Goal: Information Seeking & Learning: Find specific fact

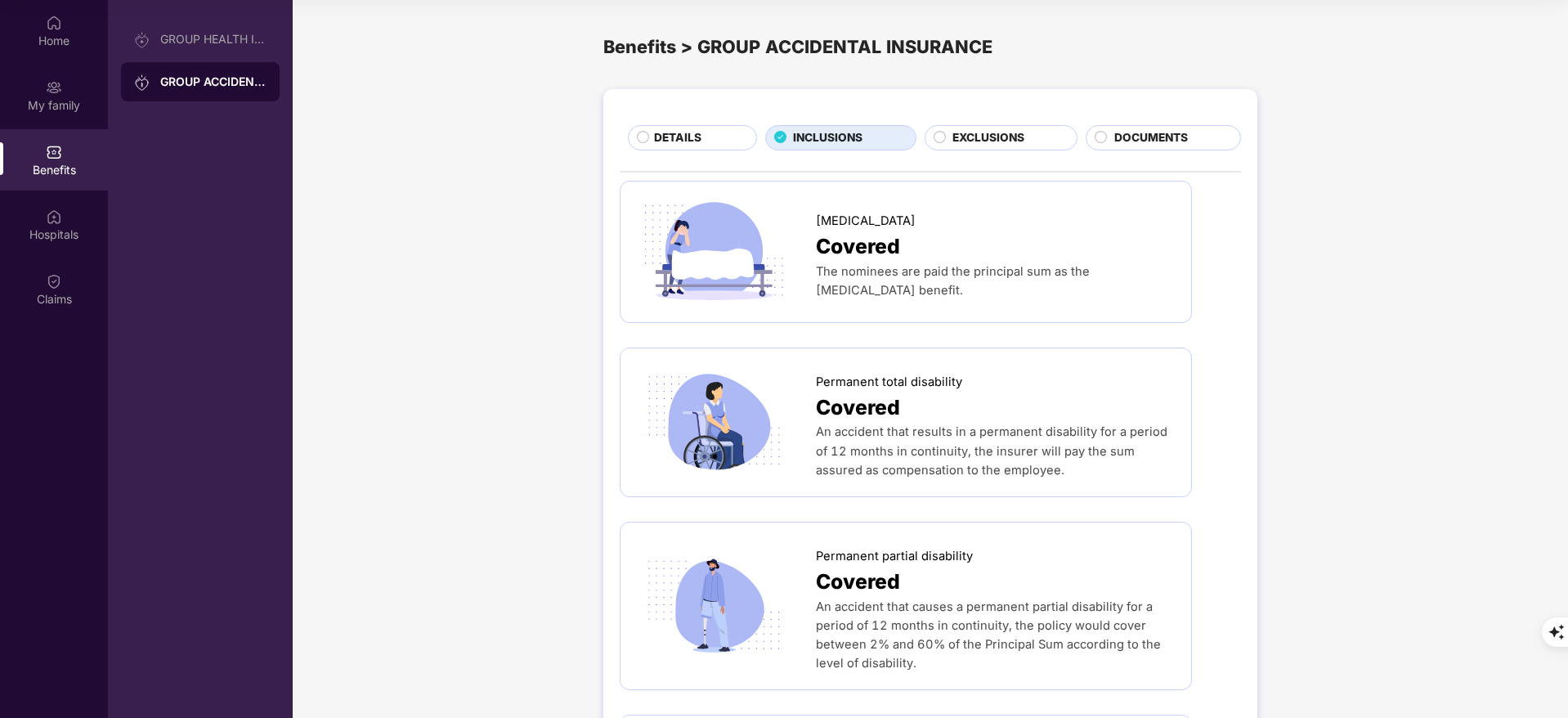
scroll to position [1373, 0]
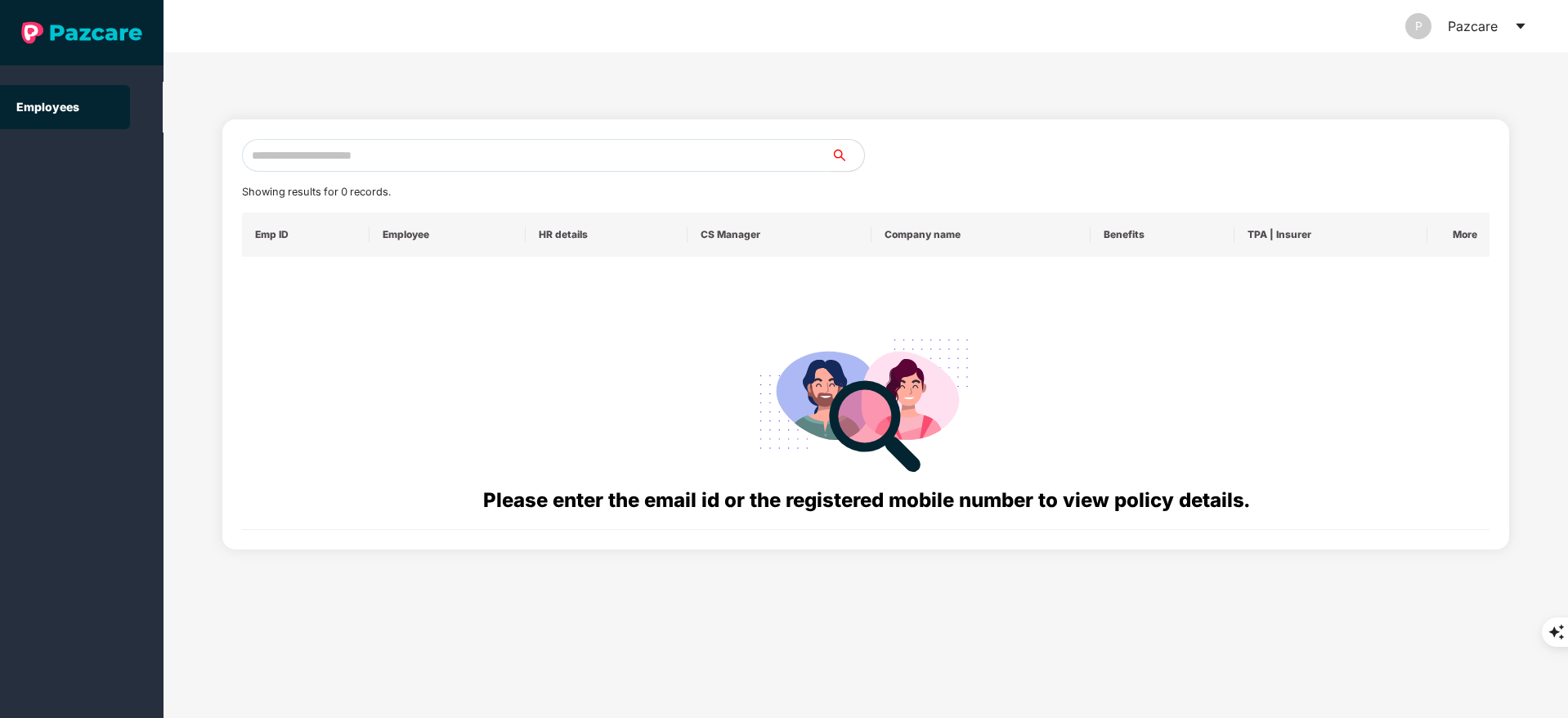
click at [287, 155] on input "text" at bounding box center [537, 155] width 590 height 33
paste input "**********"
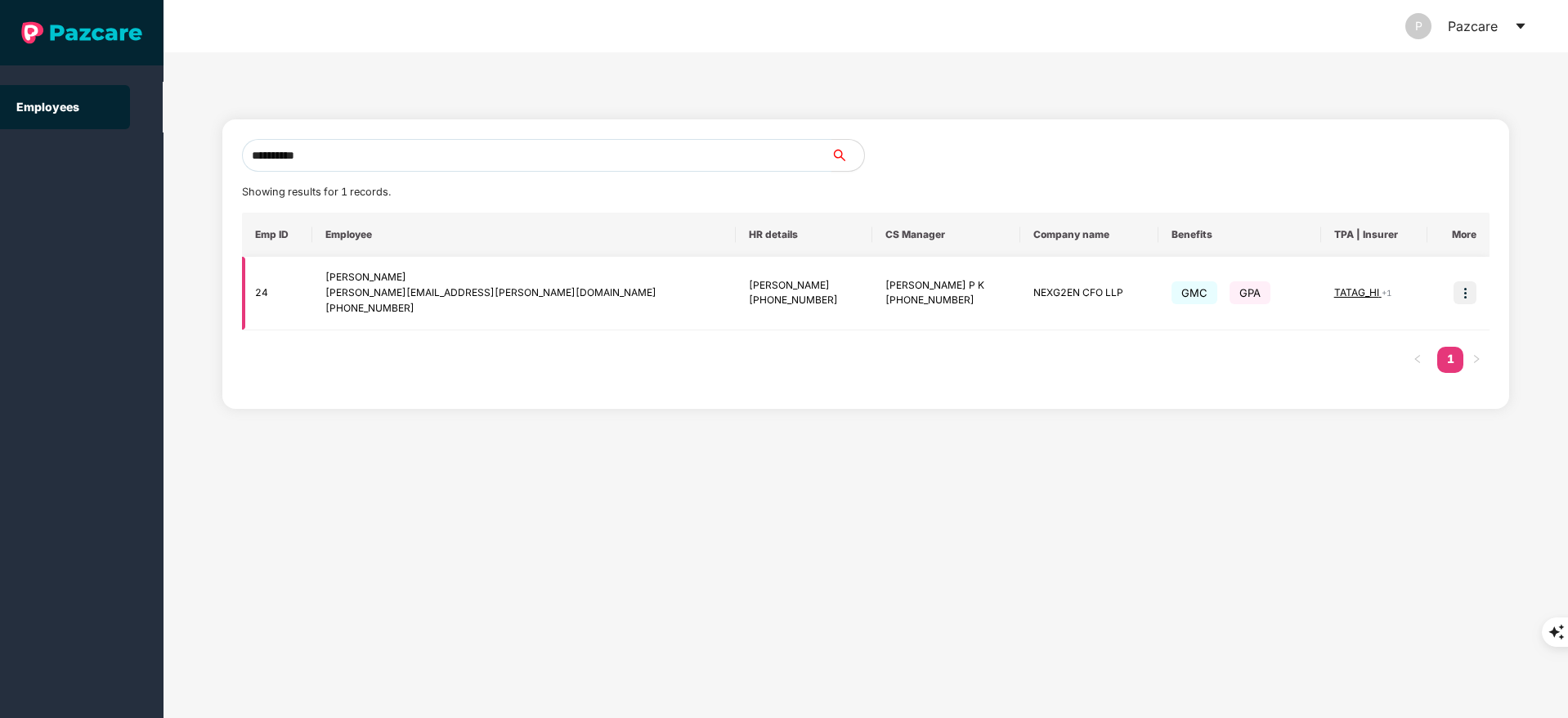
type input "**********"
click at [1477, 289] on td at bounding box center [1459, 293] width 62 height 74
click at [1467, 295] on img at bounding box center [1465, 292] width 23 height 23
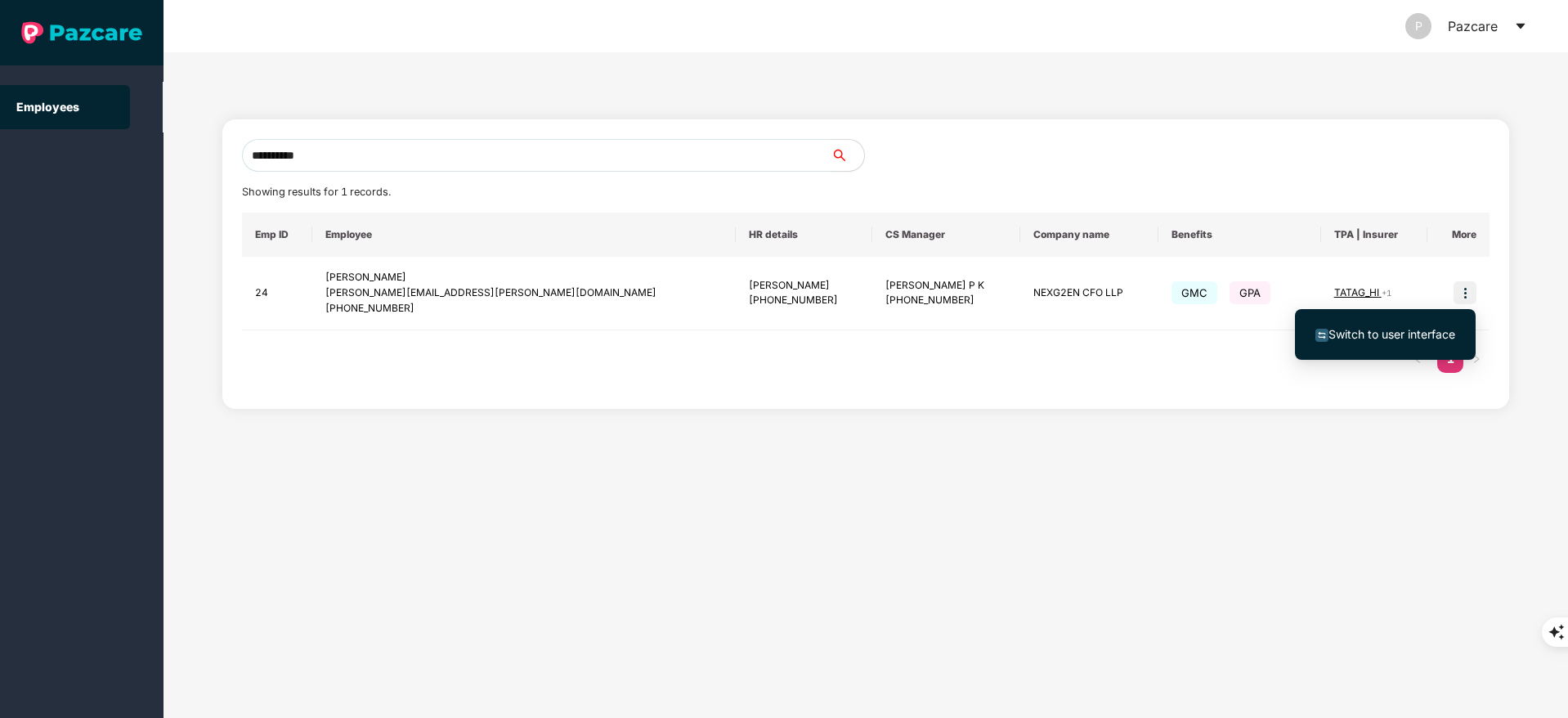
click at [1420, 331] on span "Switch to user interface" at bounding box center [1392, 334] width 127 height 14
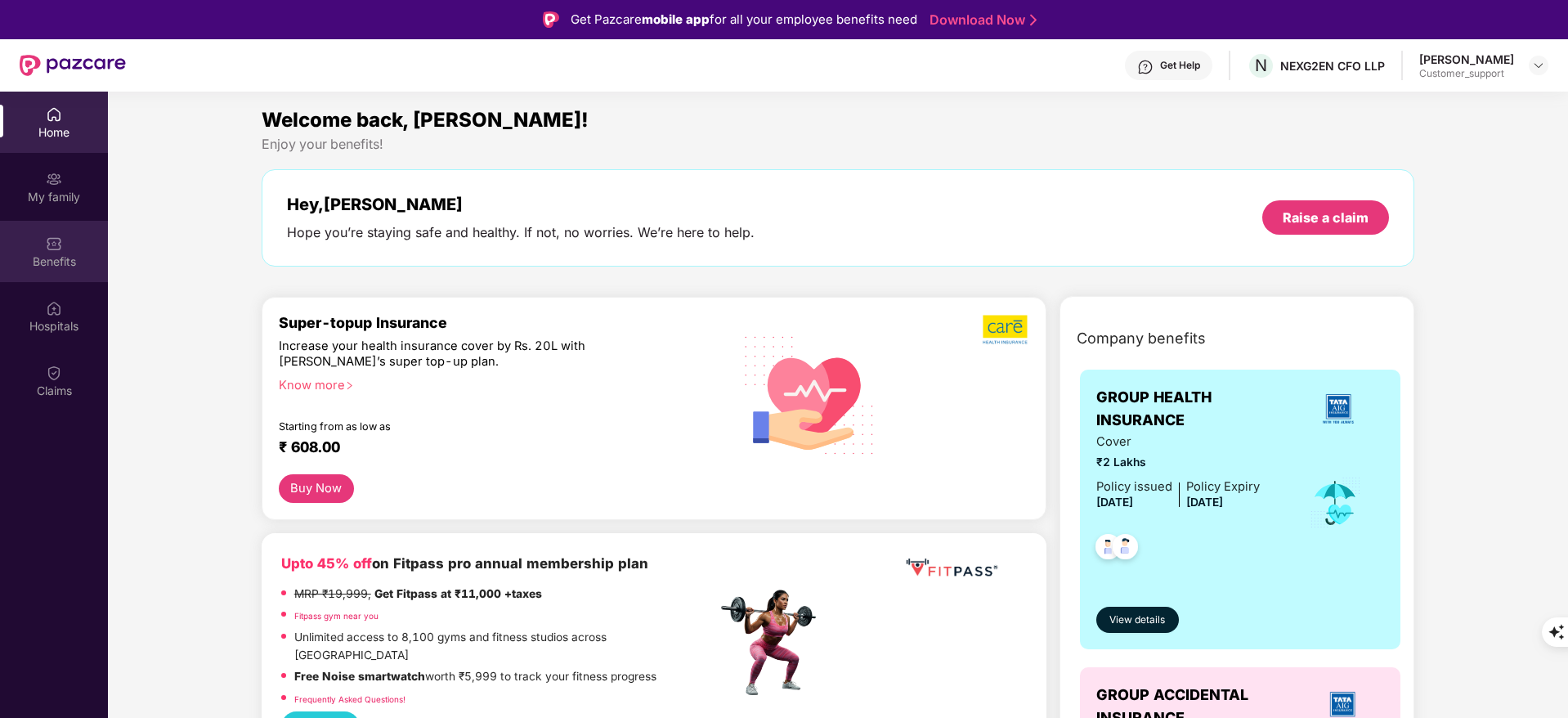
click at [54, 246] on img at bounding box center [54, 244] width 16 height 16
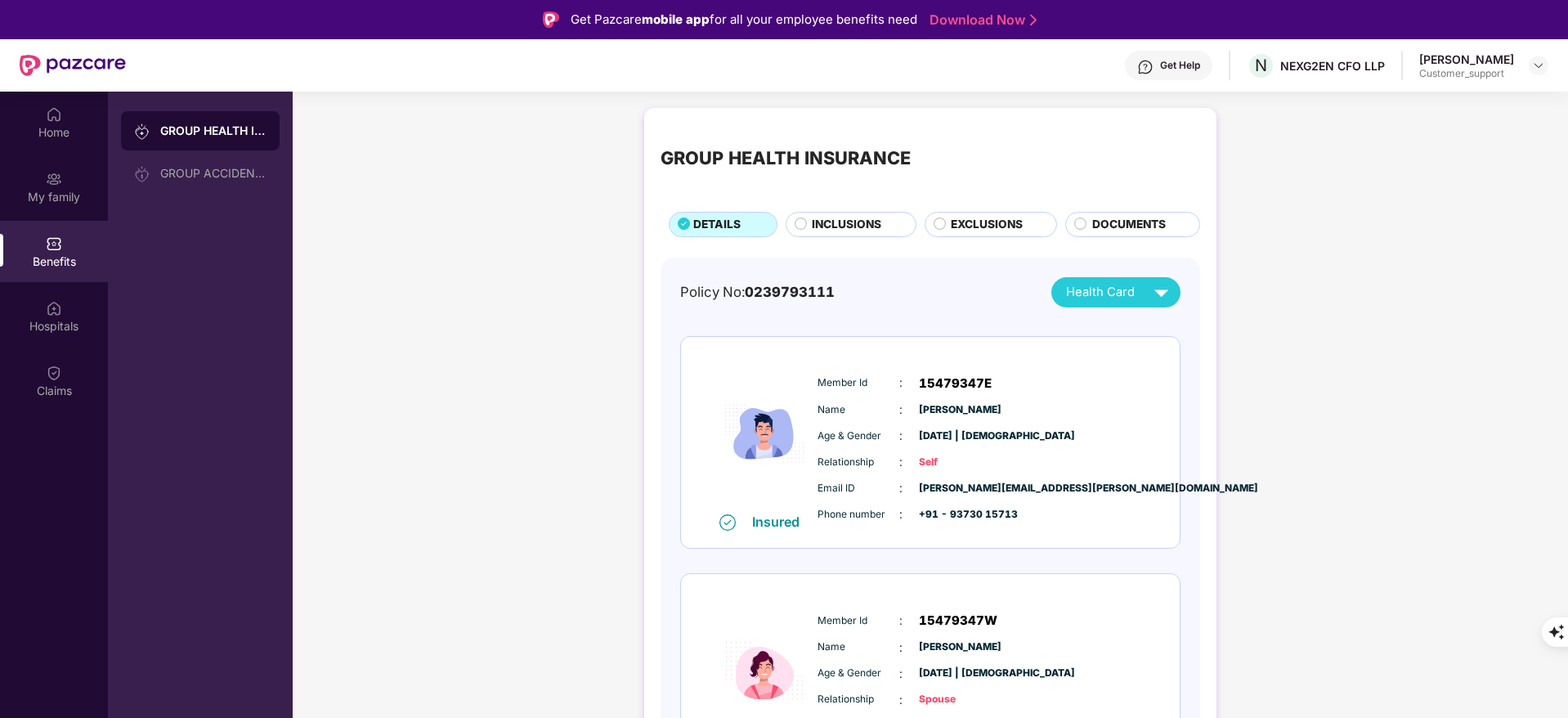
click at [856, 221] on span "INCLUSIONS" at bounding box center [846, 225] width 69 height 18
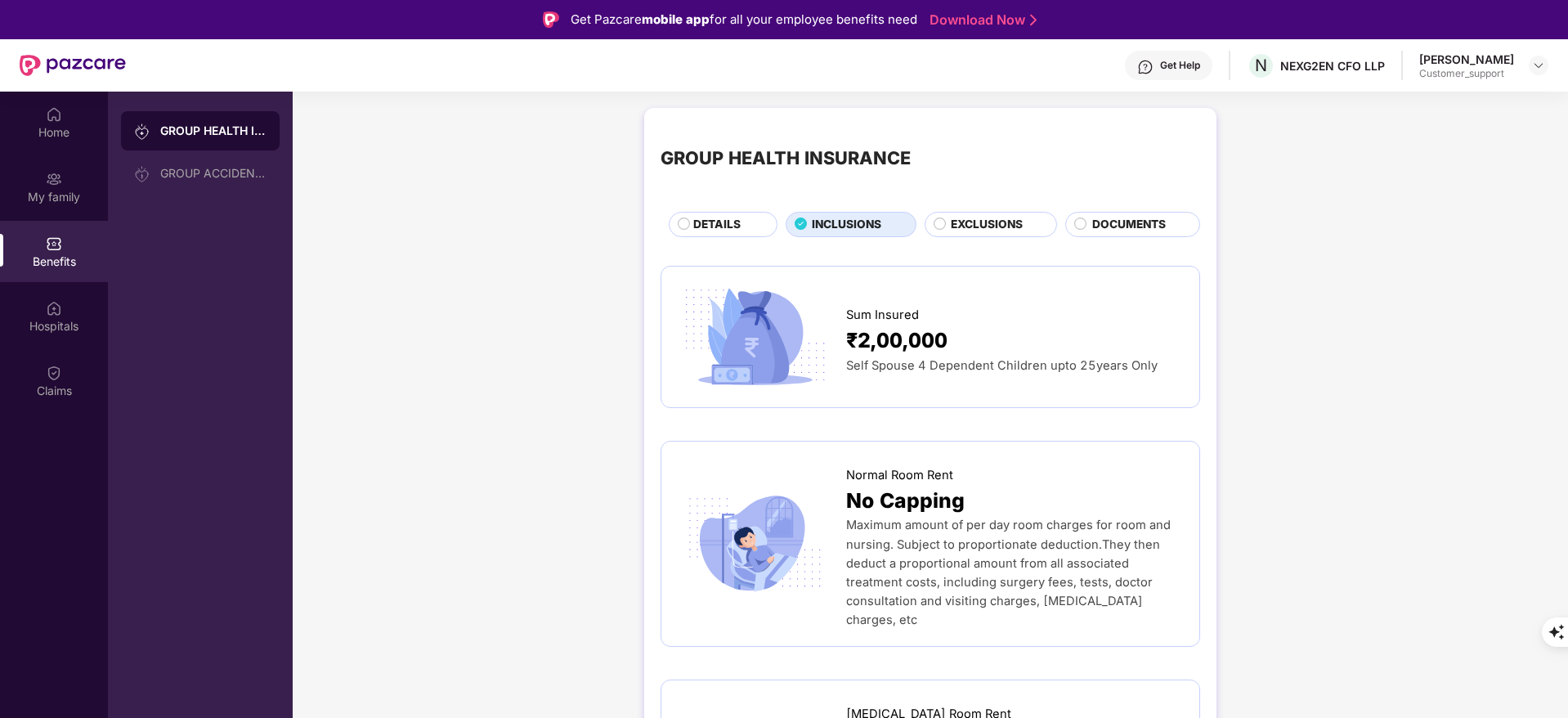
click at [976, 217] on span "EXCLUSIONS" at bounding box center [986, 225] width 72 height 18
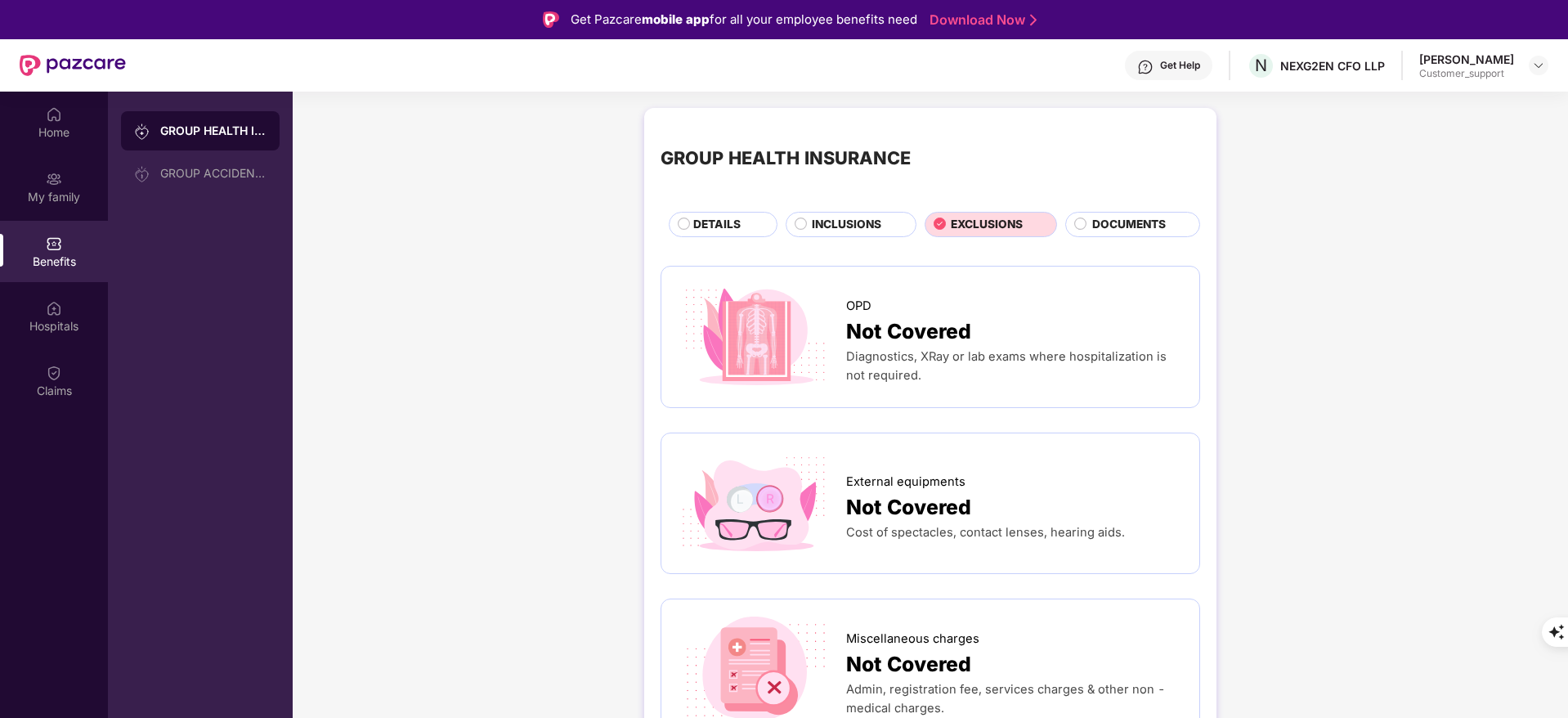
click at [809, 204] on div "GROUP HEALTH INSURANCE DETAILS INCLUSIONS EXCLUSIONS DOCUMENTS" at bounding box center [931, 180] width 539 height 113
click at [813, 220] on span "INCLUSIONS" at bounding box center [846, 225] width 69 height 18
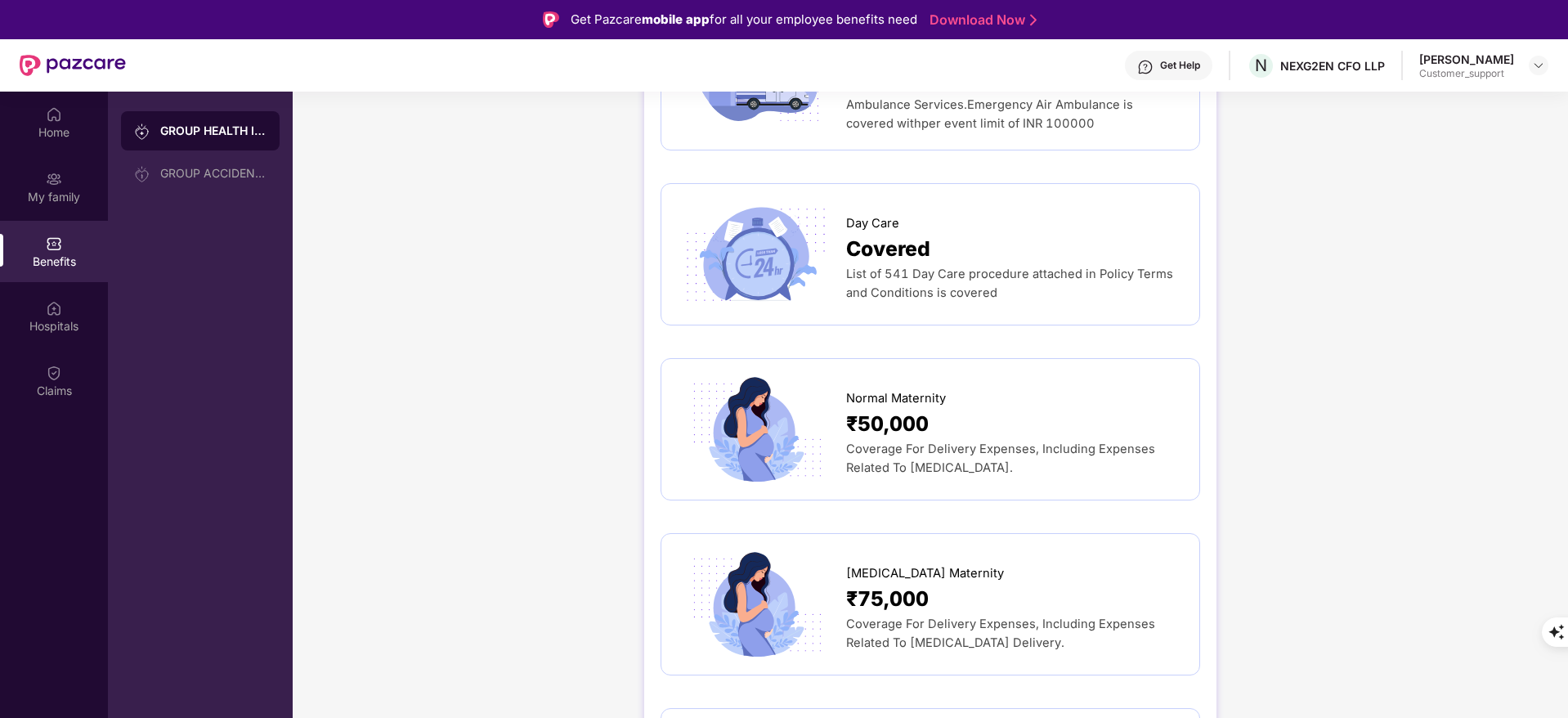
scroll to position [1655, 0]
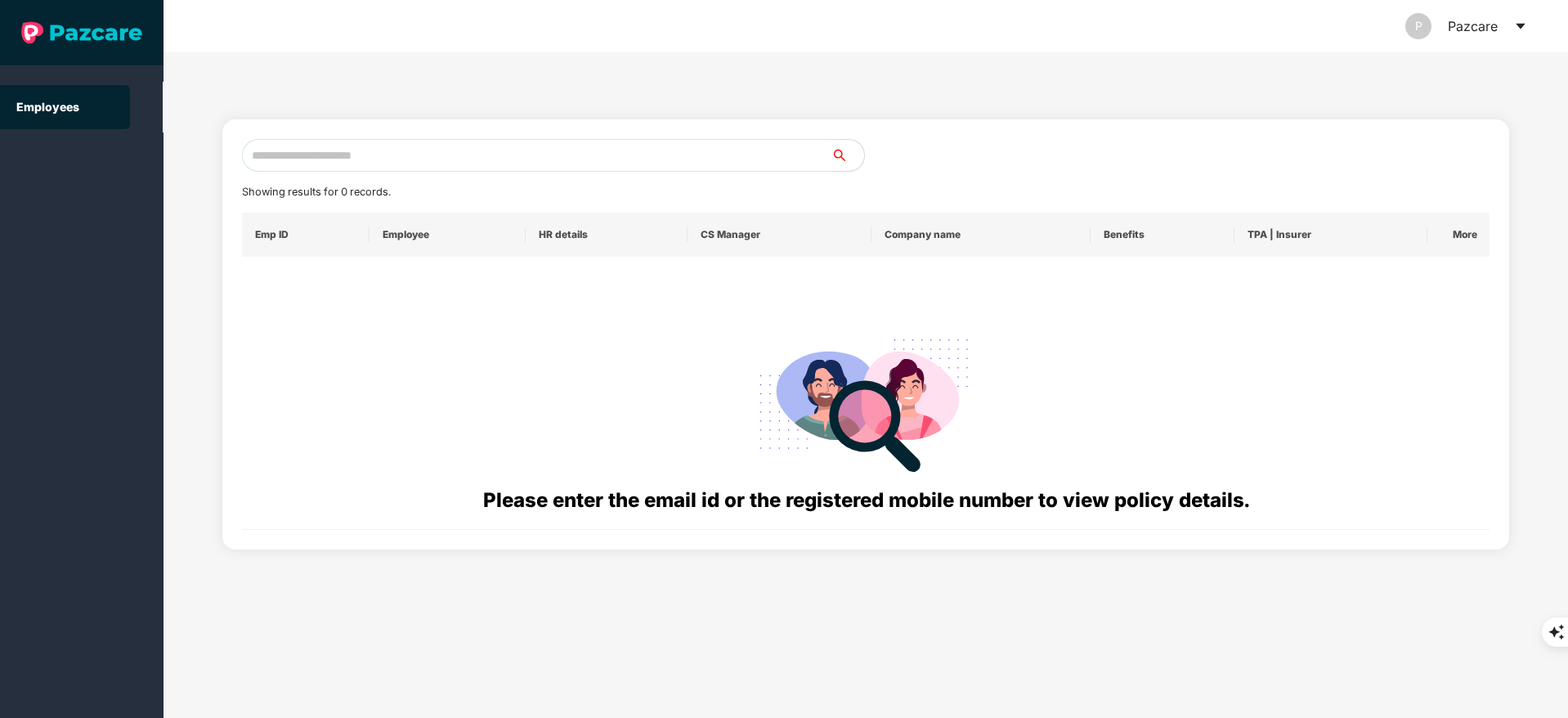
click at [328, 165] on input "text" at bounding box center [537, 155] width 590 height 33
paste input "**********"
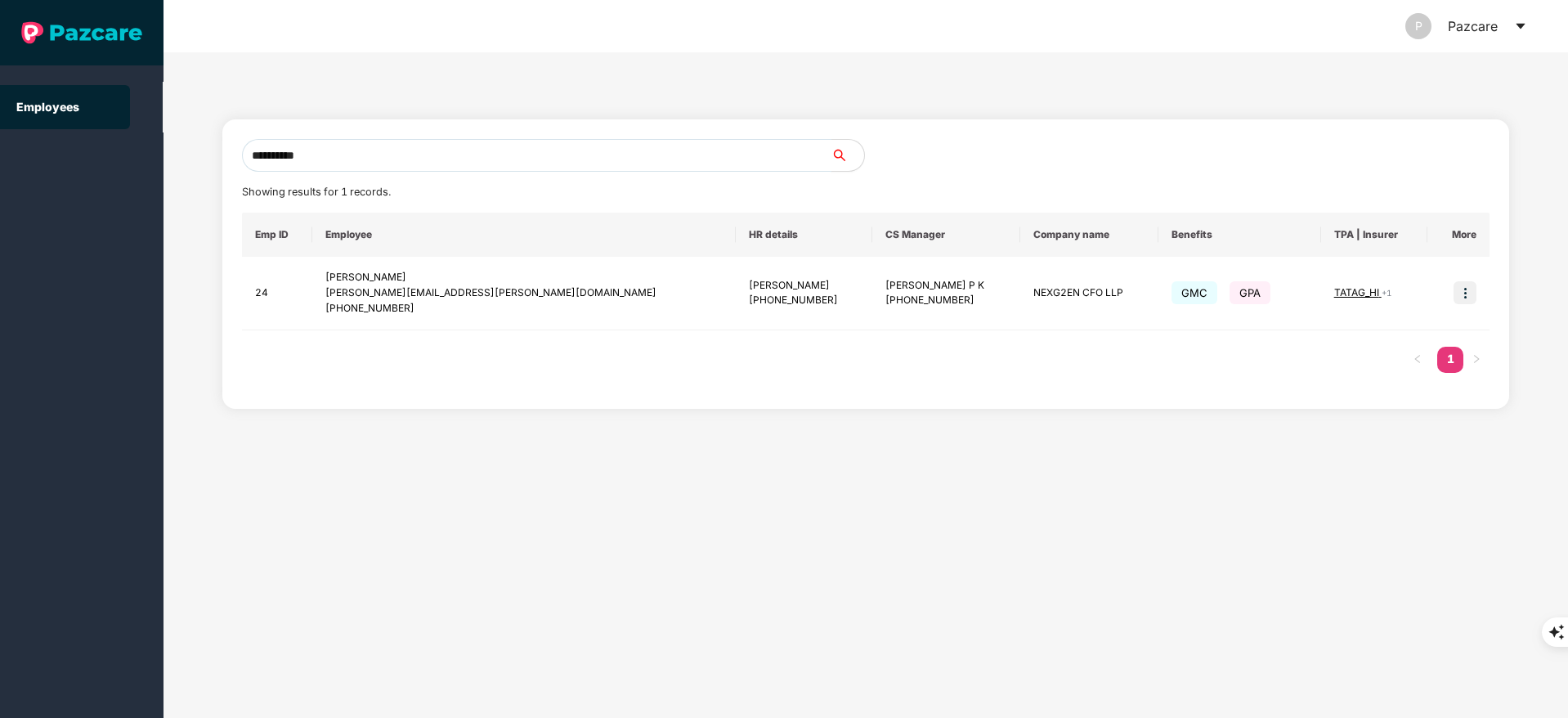
type input "**********"
drag, startPoint x: 328, startPoint y: 165, endPoint x: 752, endPoint y: 449, distance: 510.3
click at [752, 449] on div "**********" at bounding box center [866, 384] width 1405 height 665
click at [1461, 284] on img at bounding box center [1465, 292] width 23 height 23
click at [1388, 336] on span "Switch to user interface" at bounding box center [1392, 334] width 127 height 14
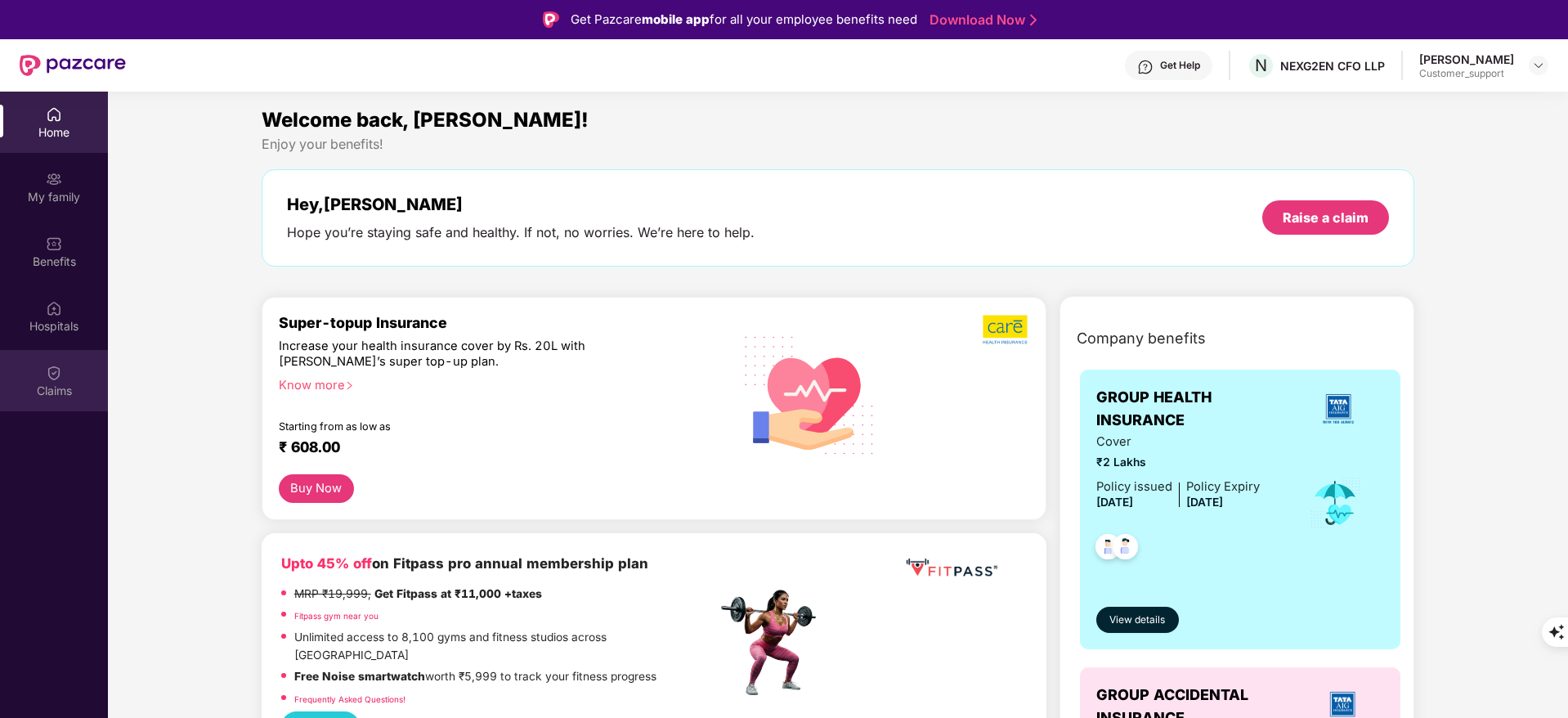
click at [49, 382] on div "Claims" at bounding box center [54, 390] width 108 height 16
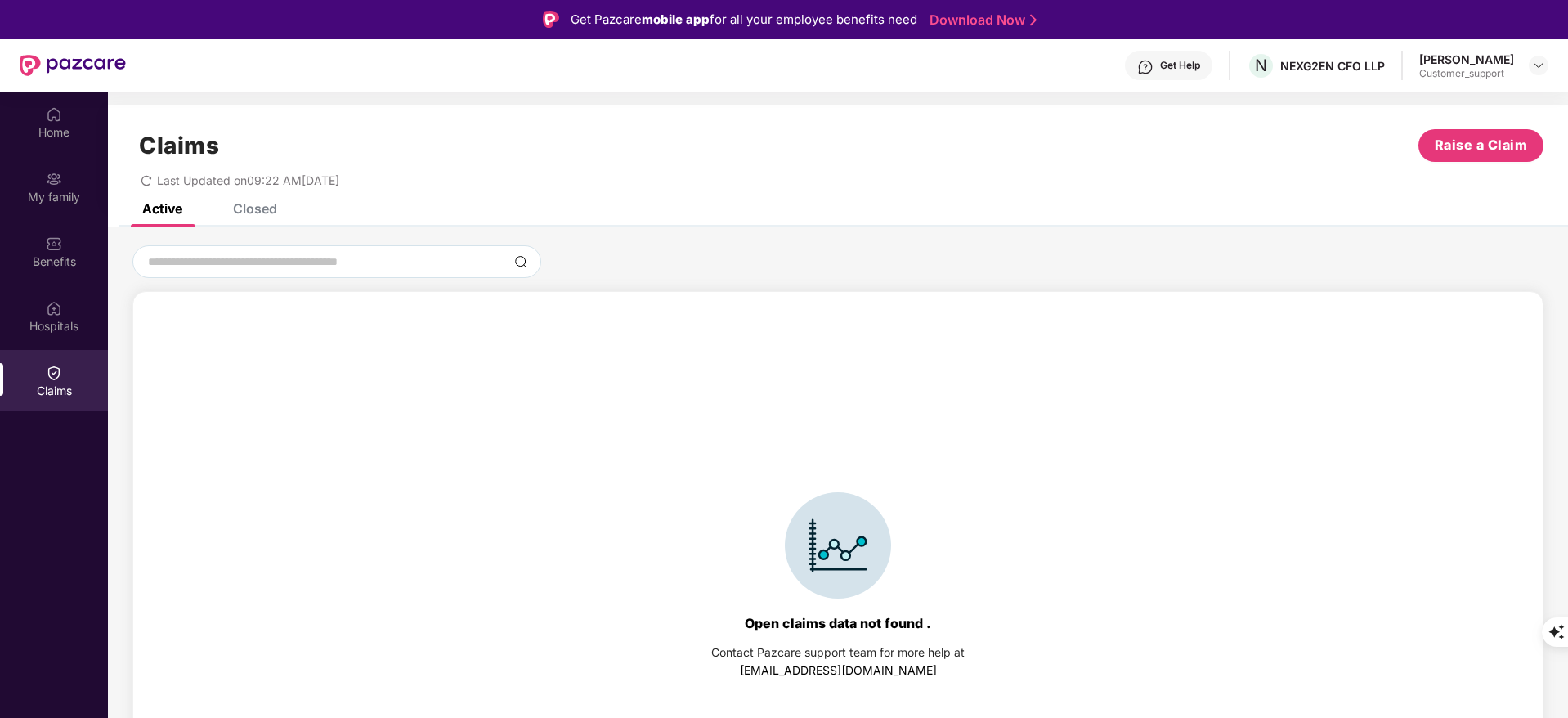
click at [252, 212] on div "Closed" at bounding box center [255, 208] width 44 height 16
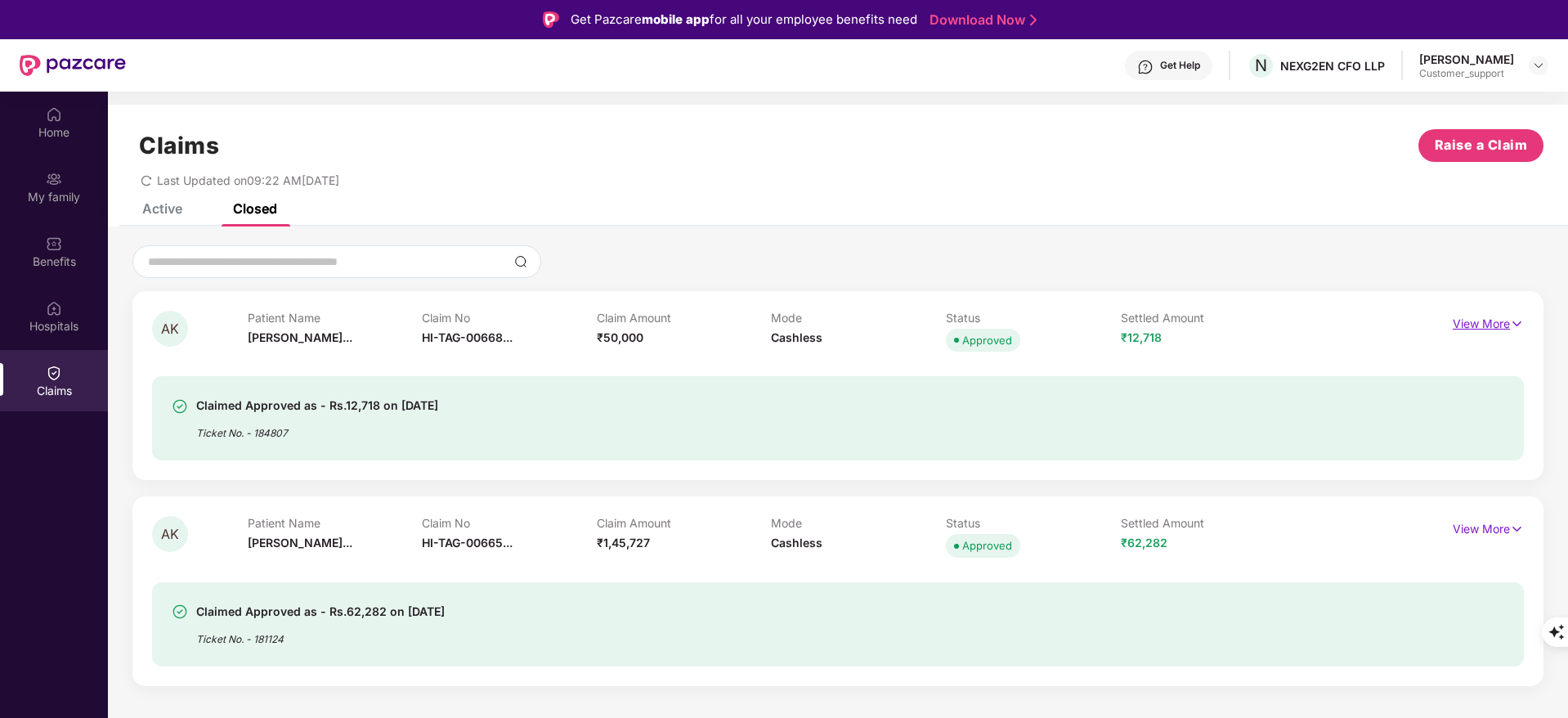
click at [1499, 324] on p "View More" at bounding box center [1488, 321] width 71 height 22
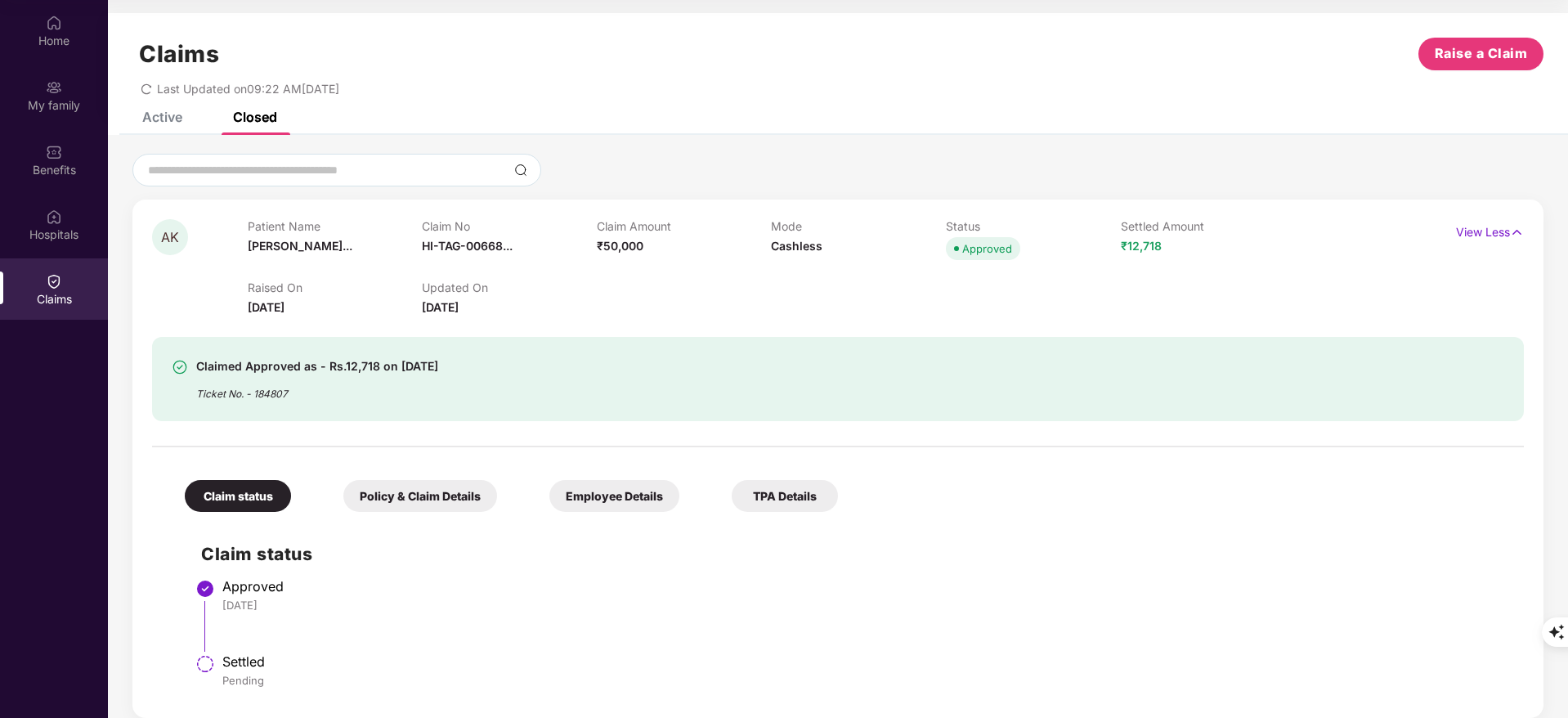
scroll to position [0, 0]
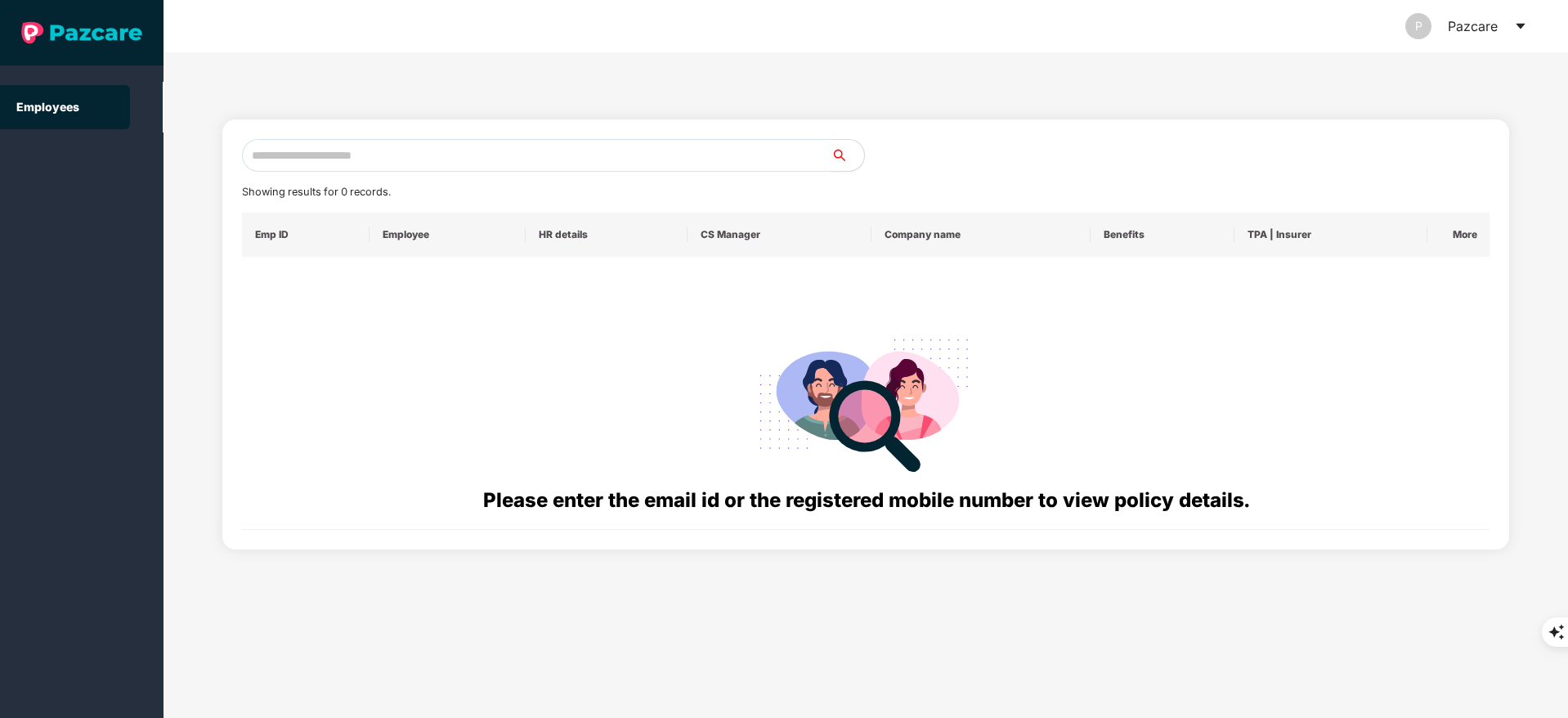
click at [402, 150] on input "text" at bounding box center [537, 155] width 590 height 33
paste input "**********"
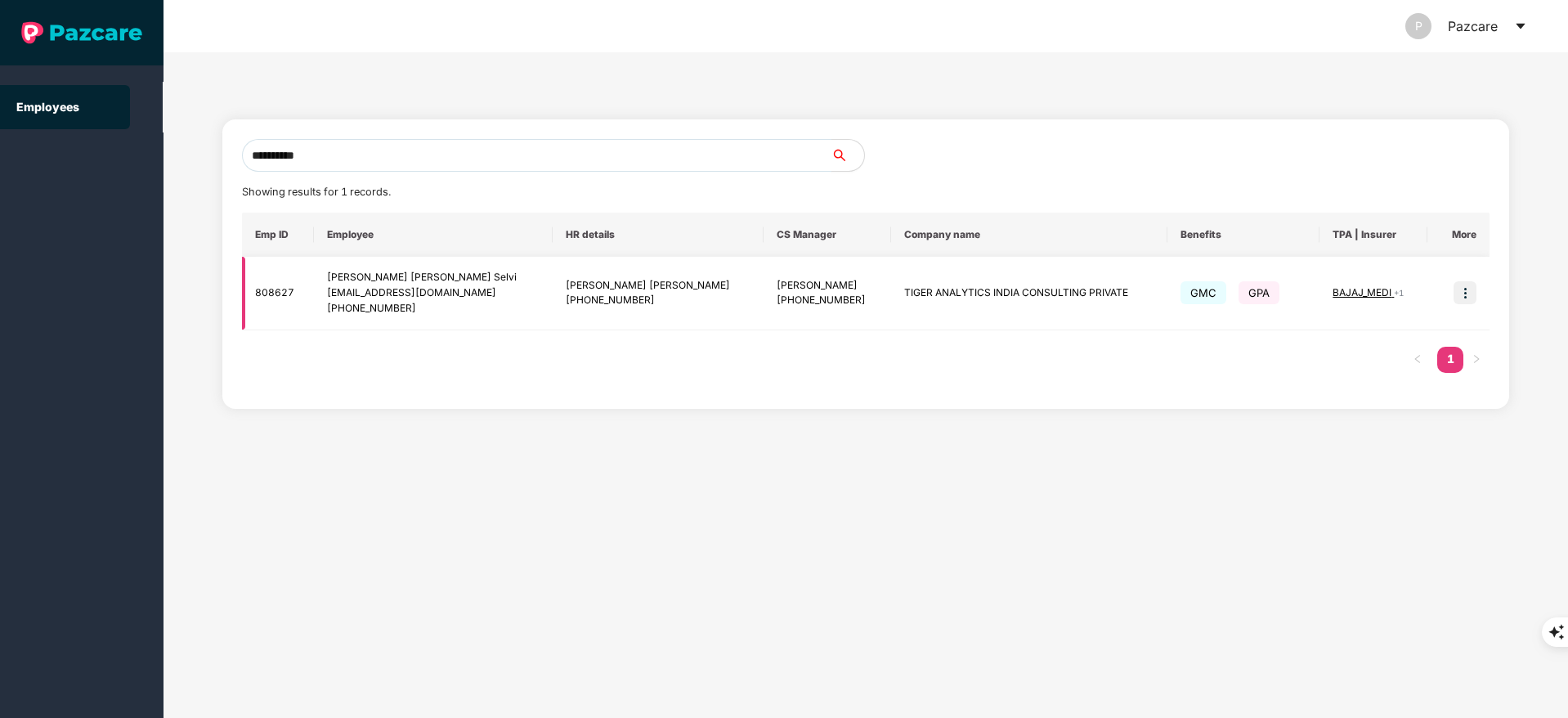
type input "**********"
click at [1459, 287] on img at bounding box center [1465, 292] width 23 height 23
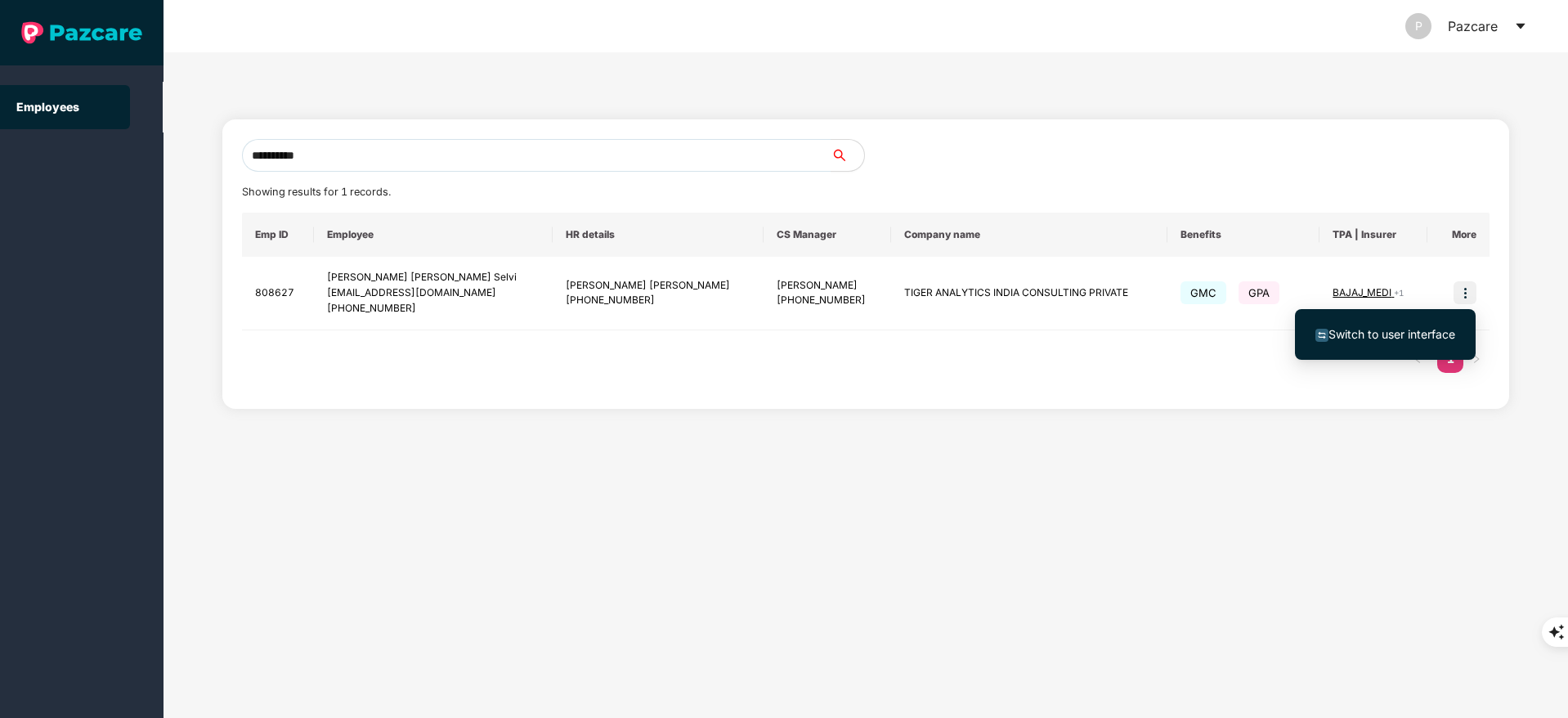
click at [1379, 349] on li "Switch to user interface" at bounding box center [1385, 335] width 180 height 35
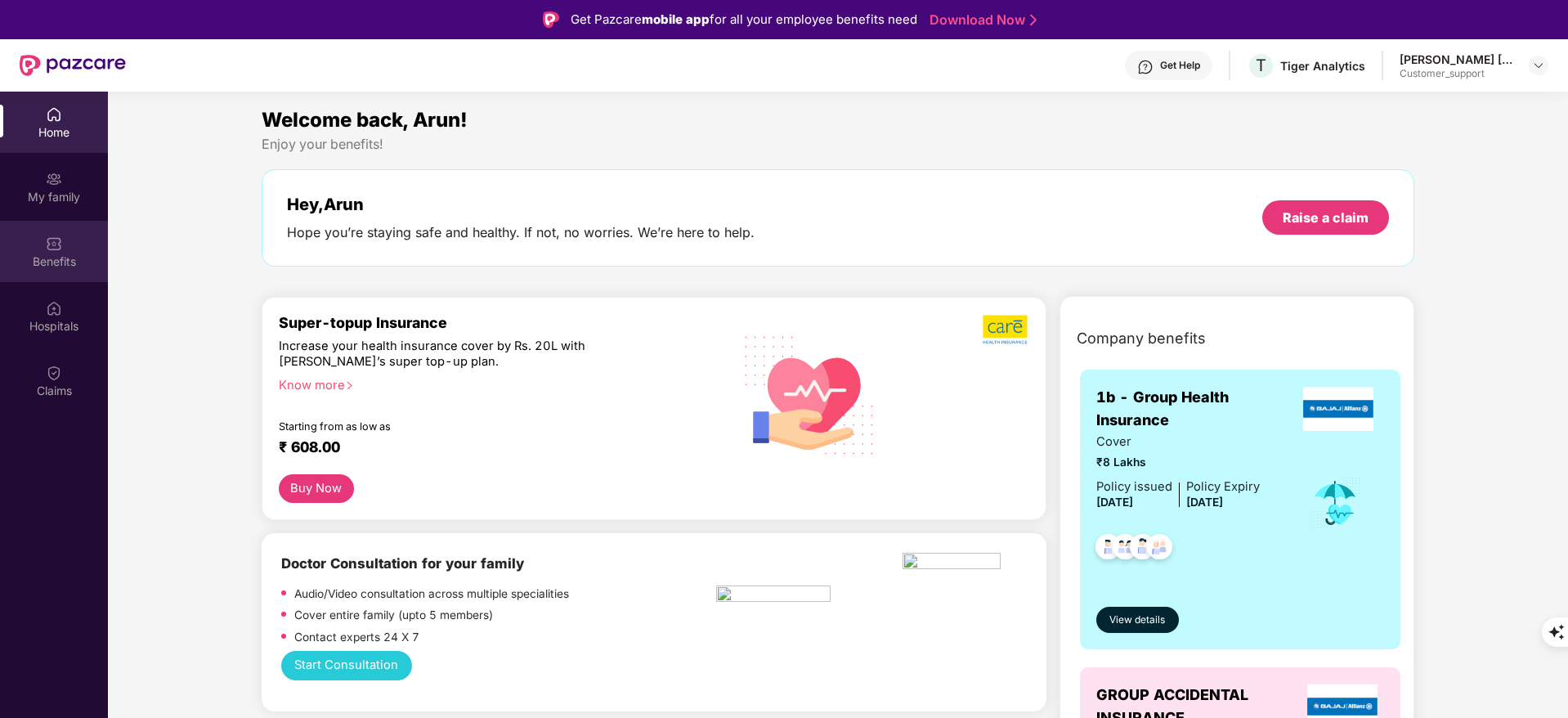
click at [49, 264] on div "Benefits" at bounding box center [54, 261] width 108 height 16
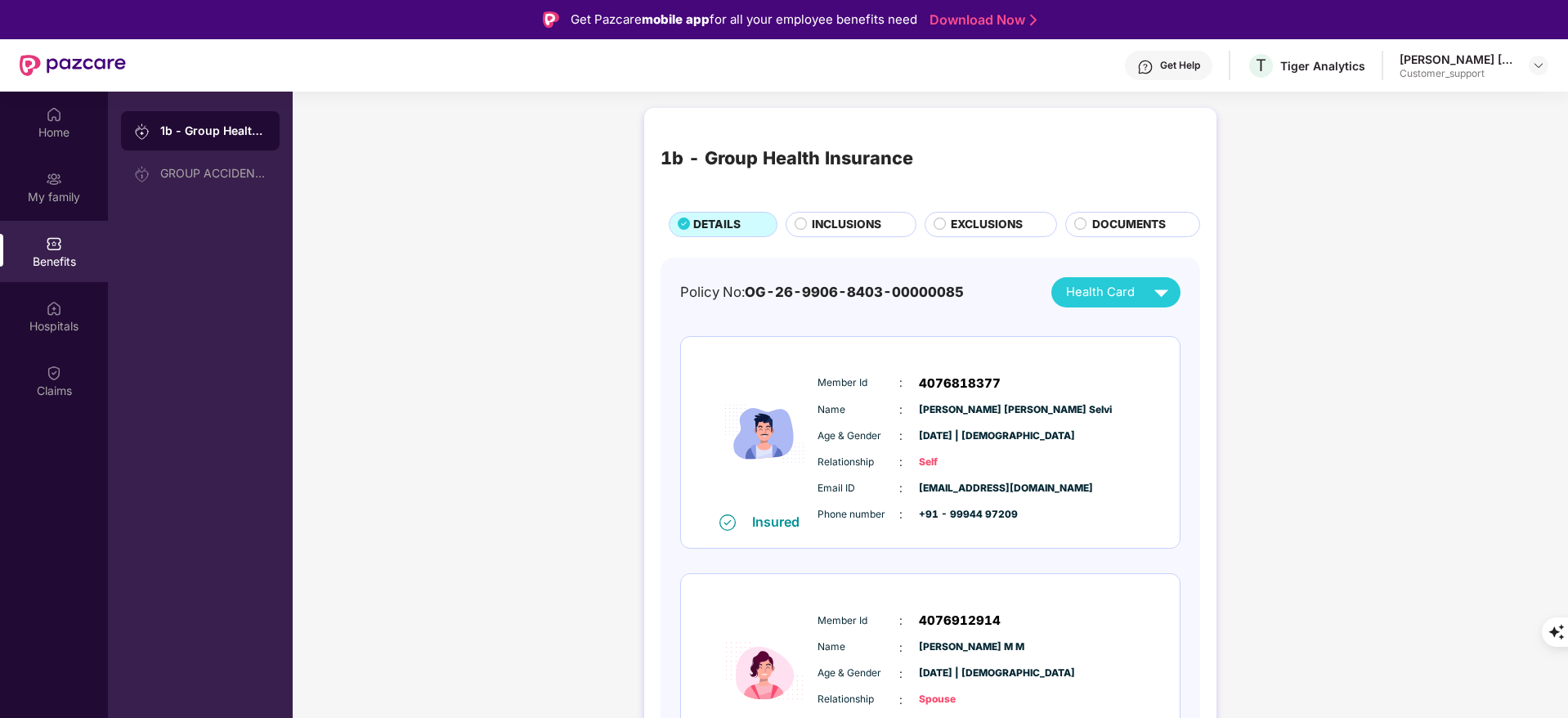
click at [832, 236] on div "INCLUSIONS" at bounding box center [851, 224] width 131 height 25
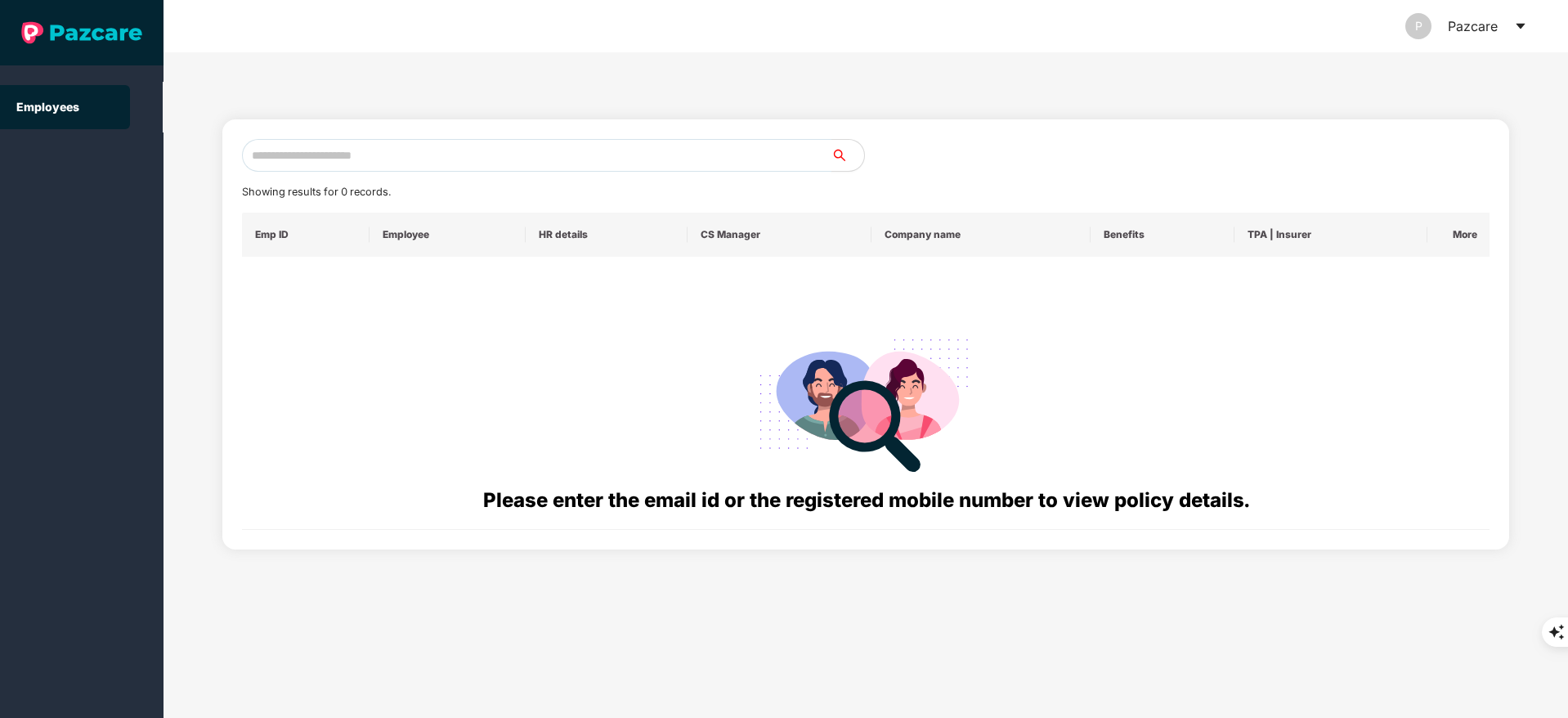
click at [314, 158] on input "text" at bounding box center [537, 155] width 590 height 33
paste input "**********"
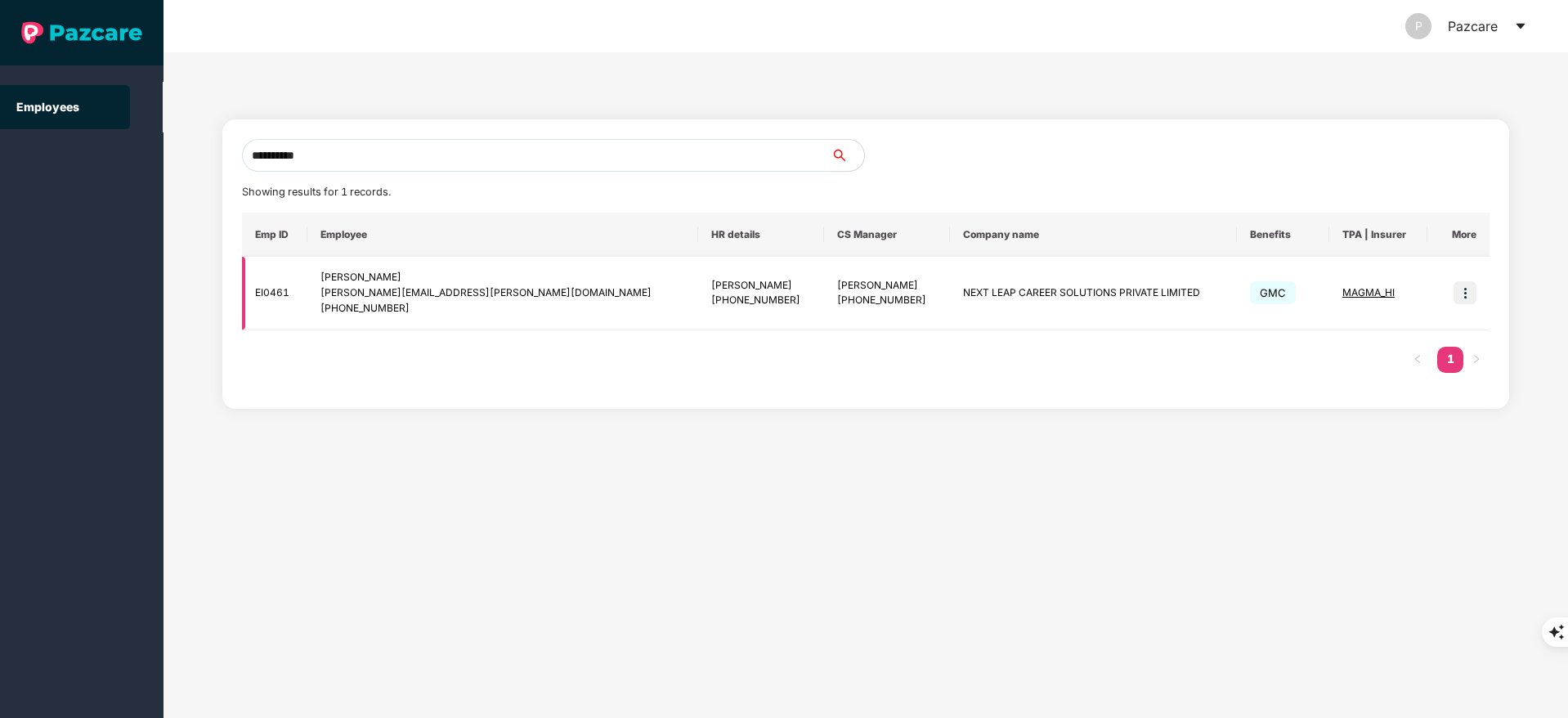
type input "**********"
click at [1478, 281] on td at bounding box center [1459, 293] width 62 height 74
click at [1465, 292] on img at bounding box center [1465, 292] width 23 height 23
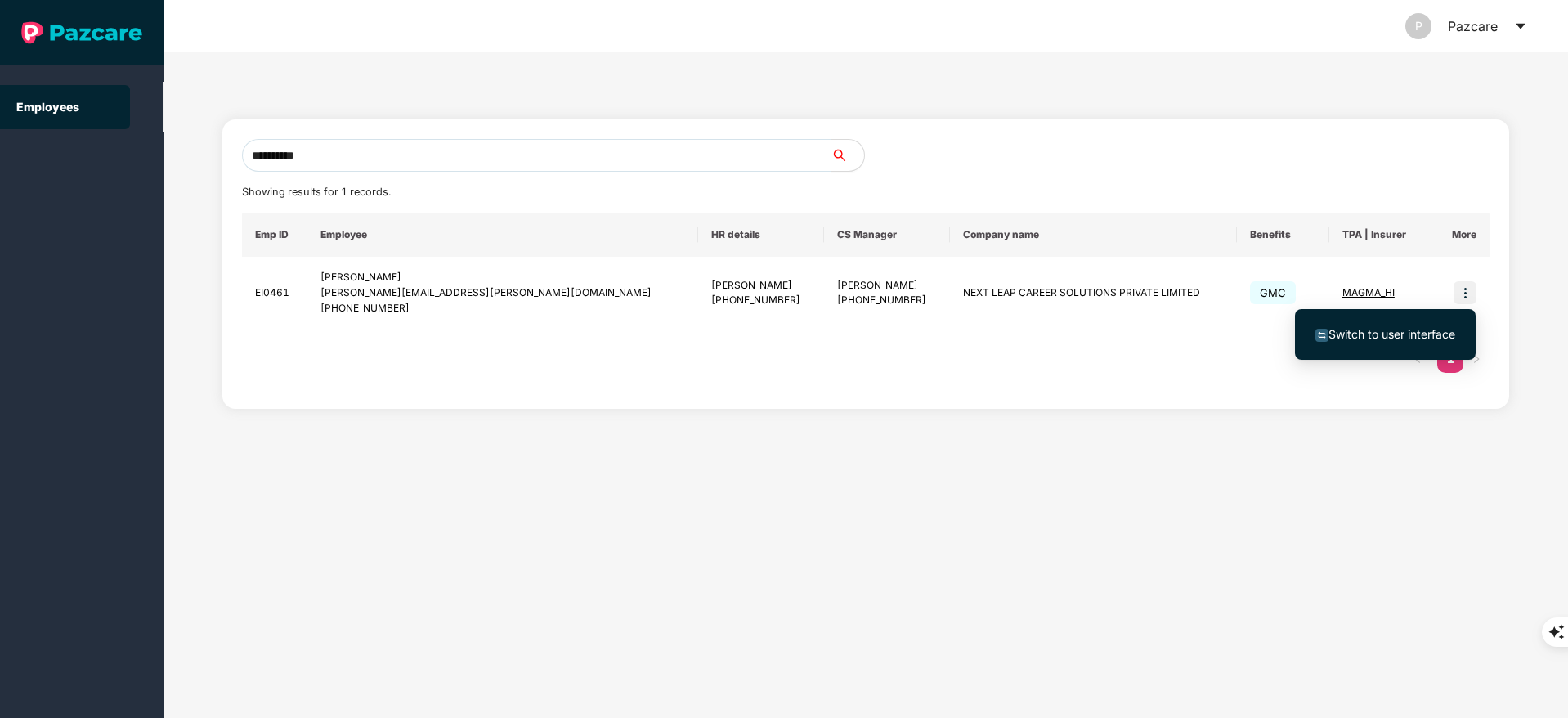
click at [1428, 338] on span "Switch to user interface" at bounding box center [1392, 334] width 127 height 14
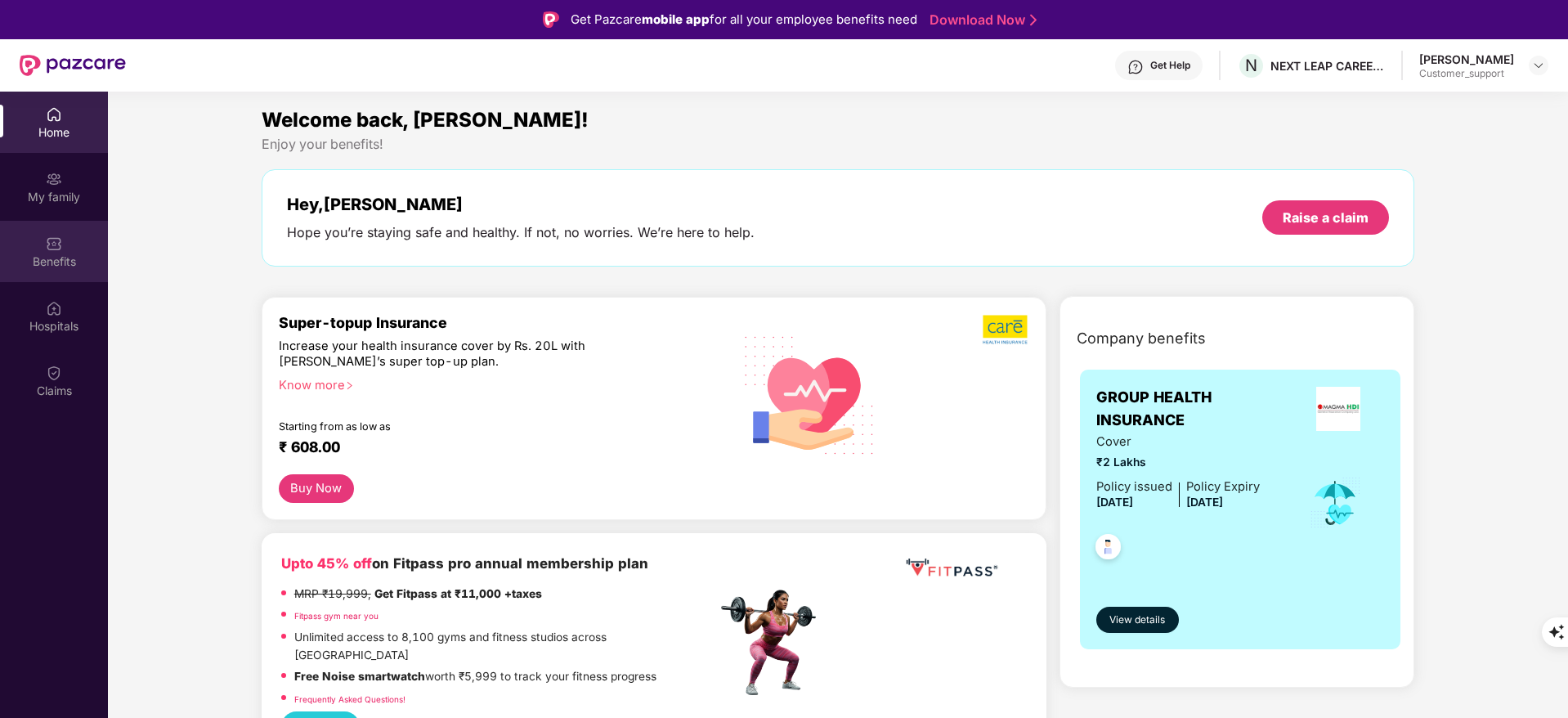
click at [36, 253] on div "Benefits" at bounding box center [54, 261] width 108 height 16
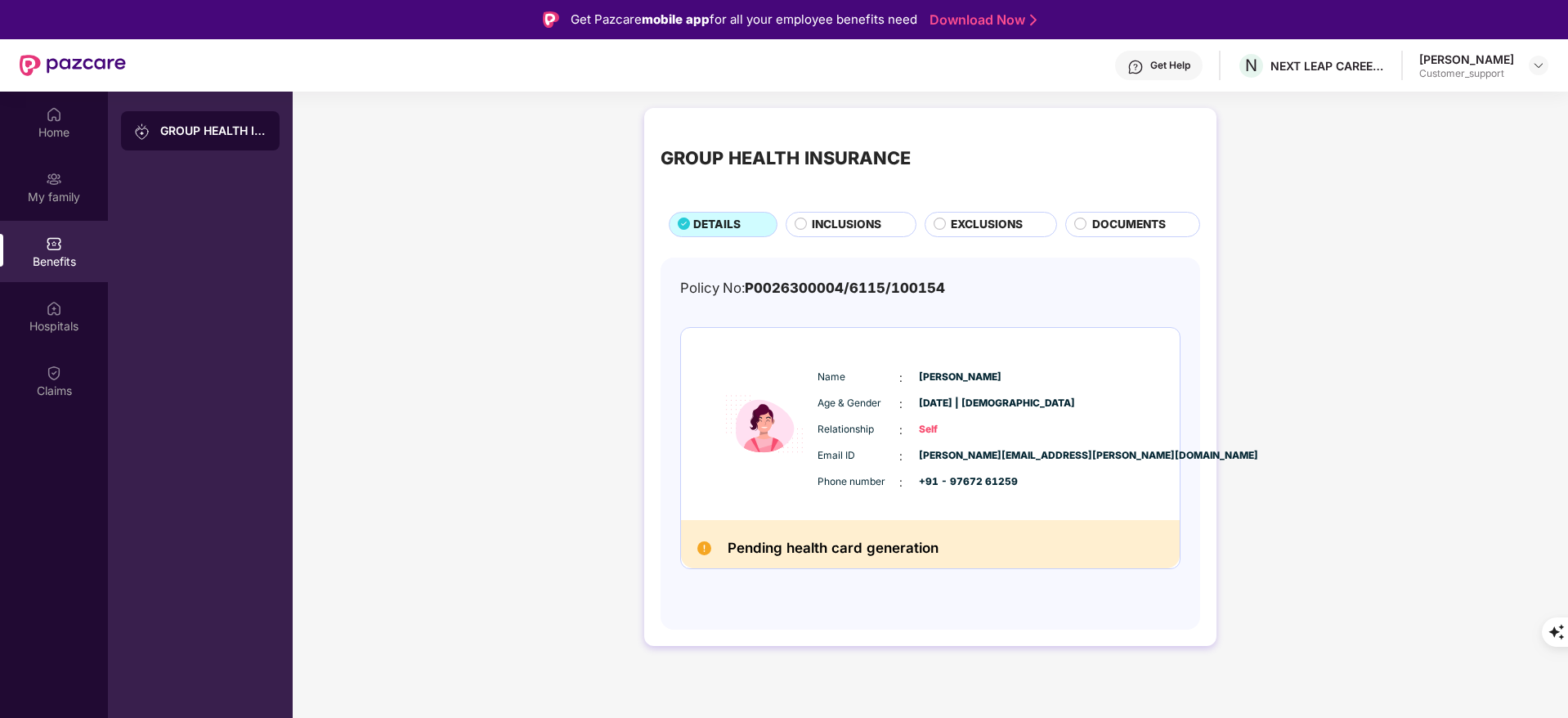
click at [849, 231] on span "INCLUSIONS" at bounding box center [846, 225] width 69 height 18
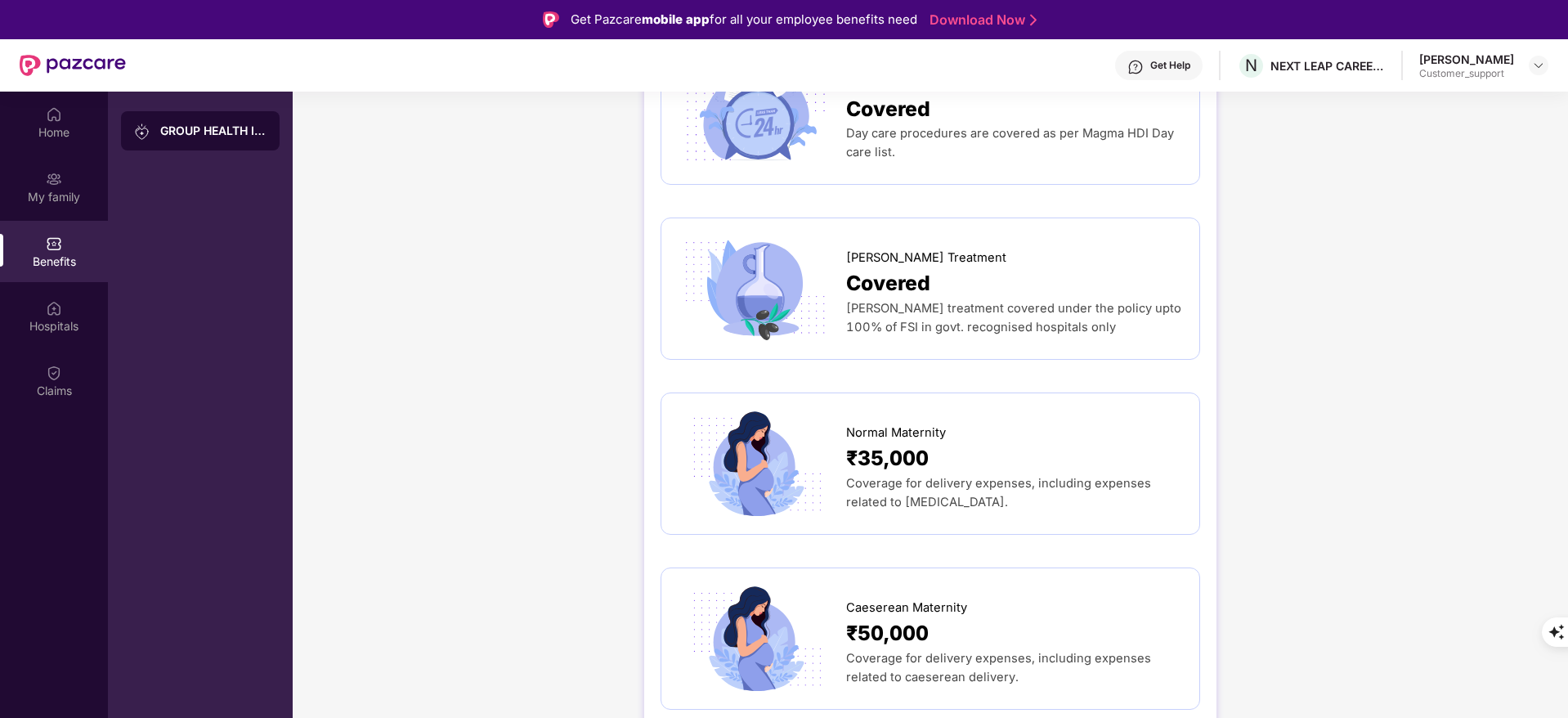
scroll to position [1776, 0]
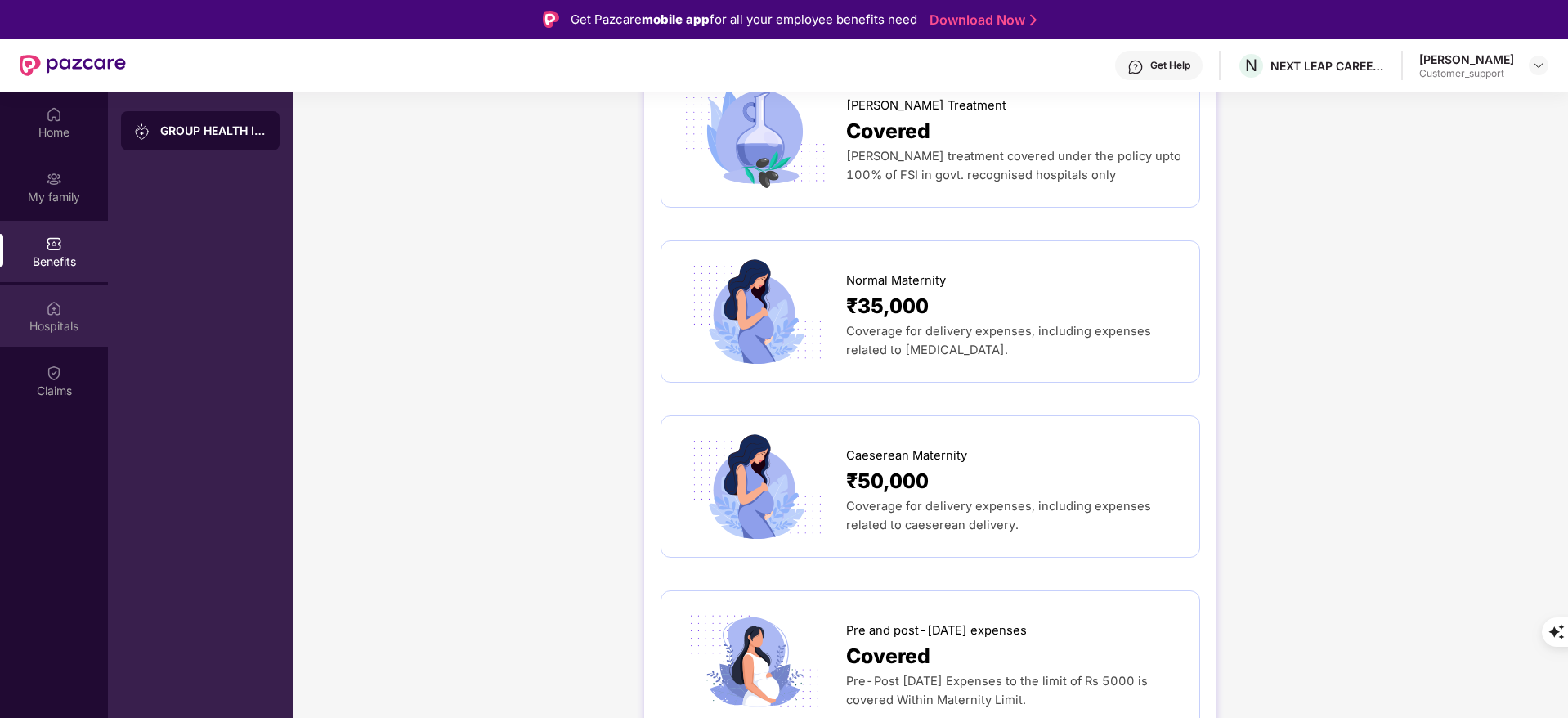
click at [64, 317] on div "Hospitals" at bounding box center [54, 316] width 108 height 62
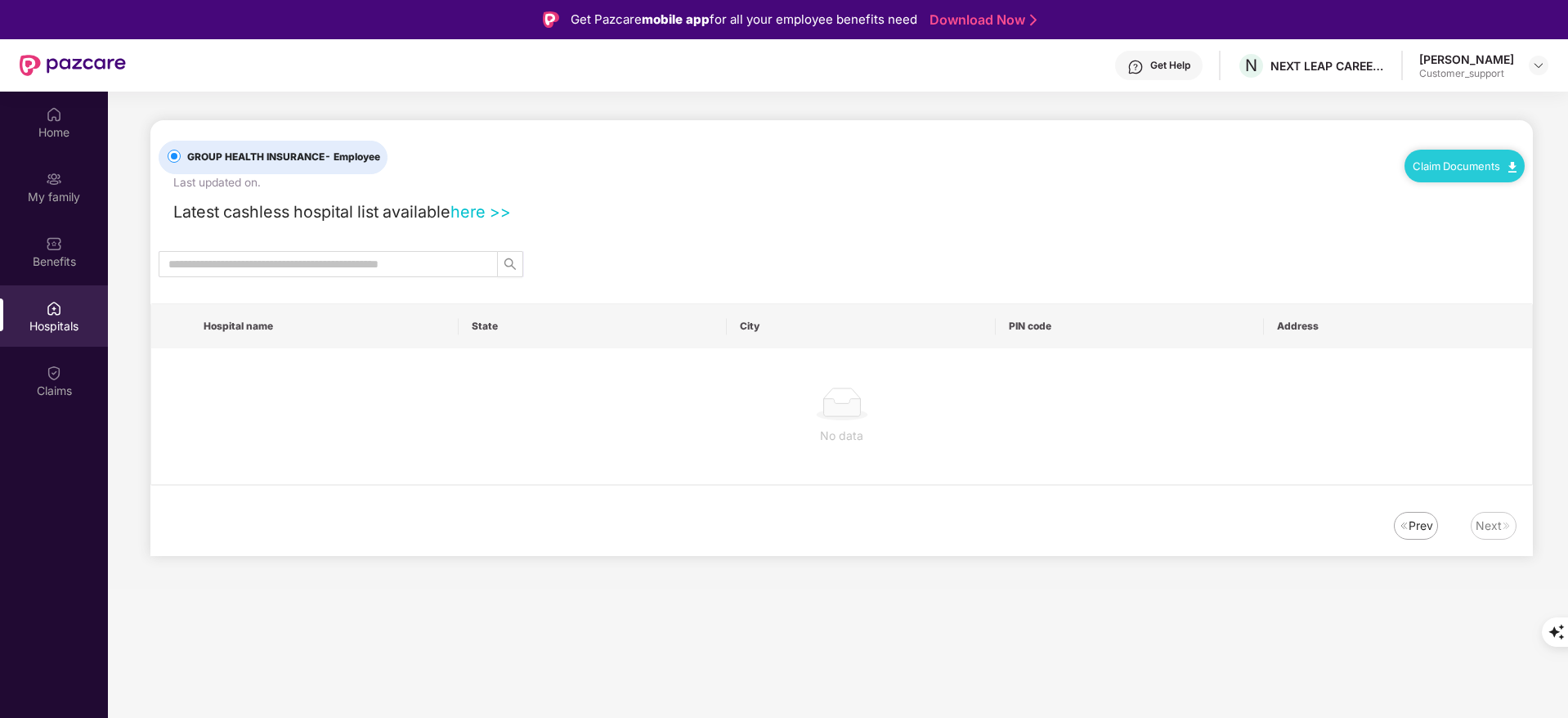
scroll to position [0, 0]
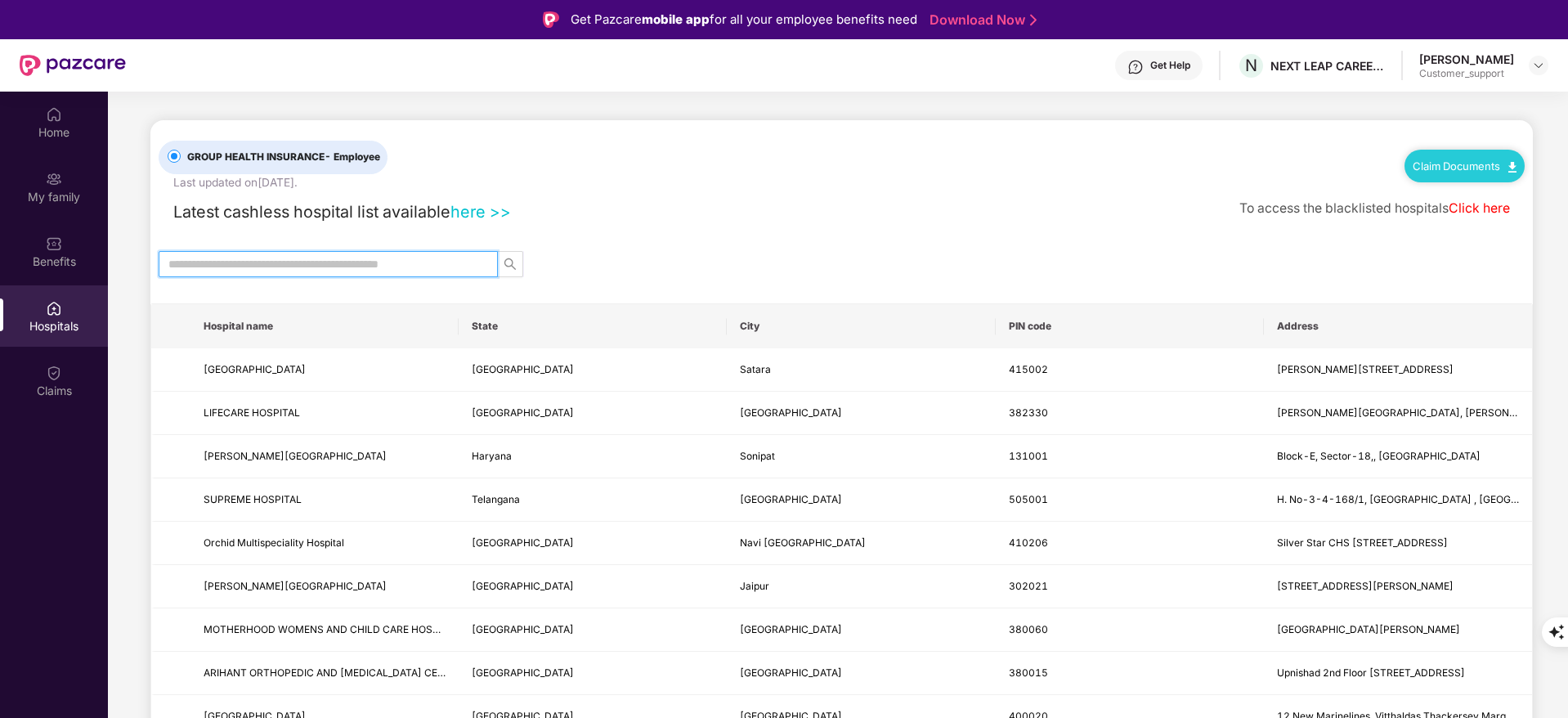
click at [372, 260] on input "text" at bounding box center [322, 264] width 307 height 18
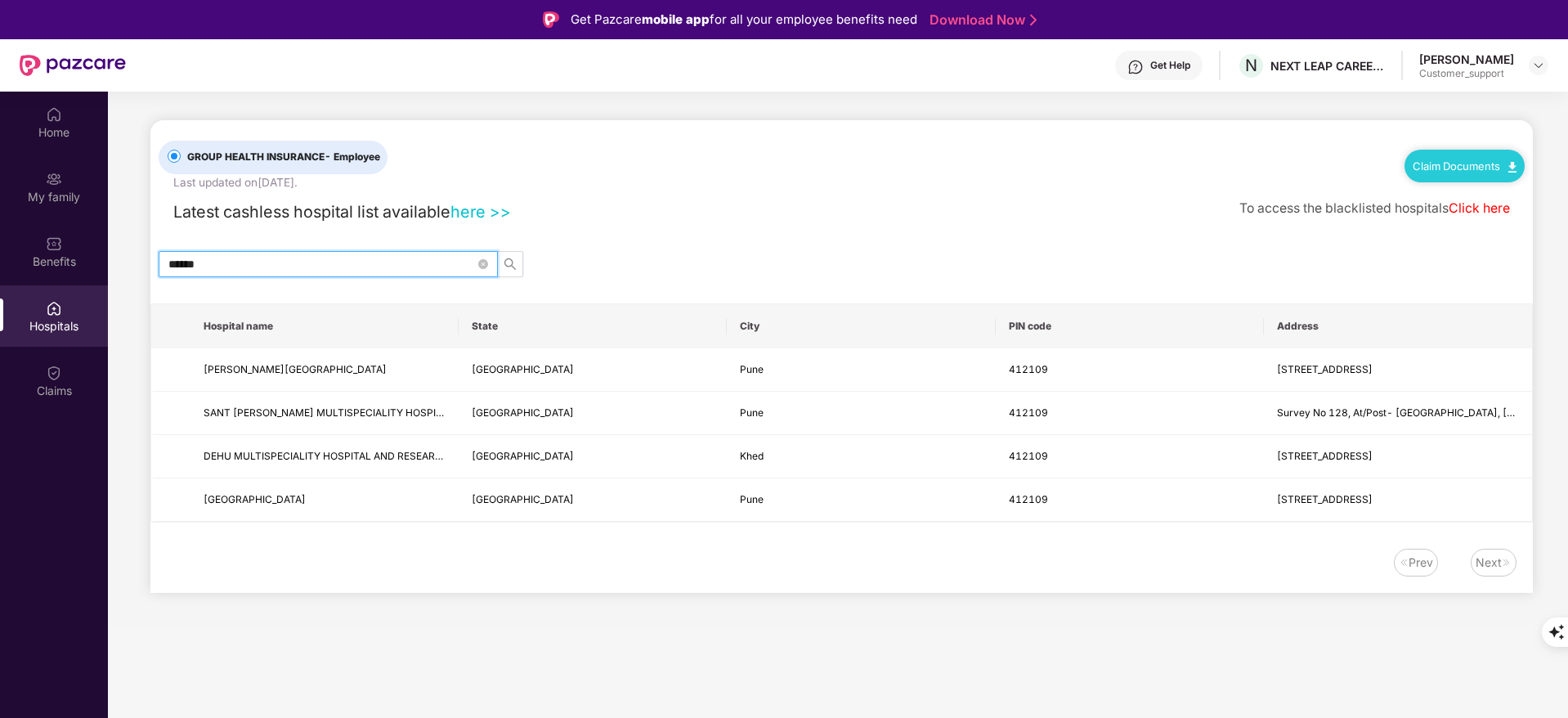
type input "******"
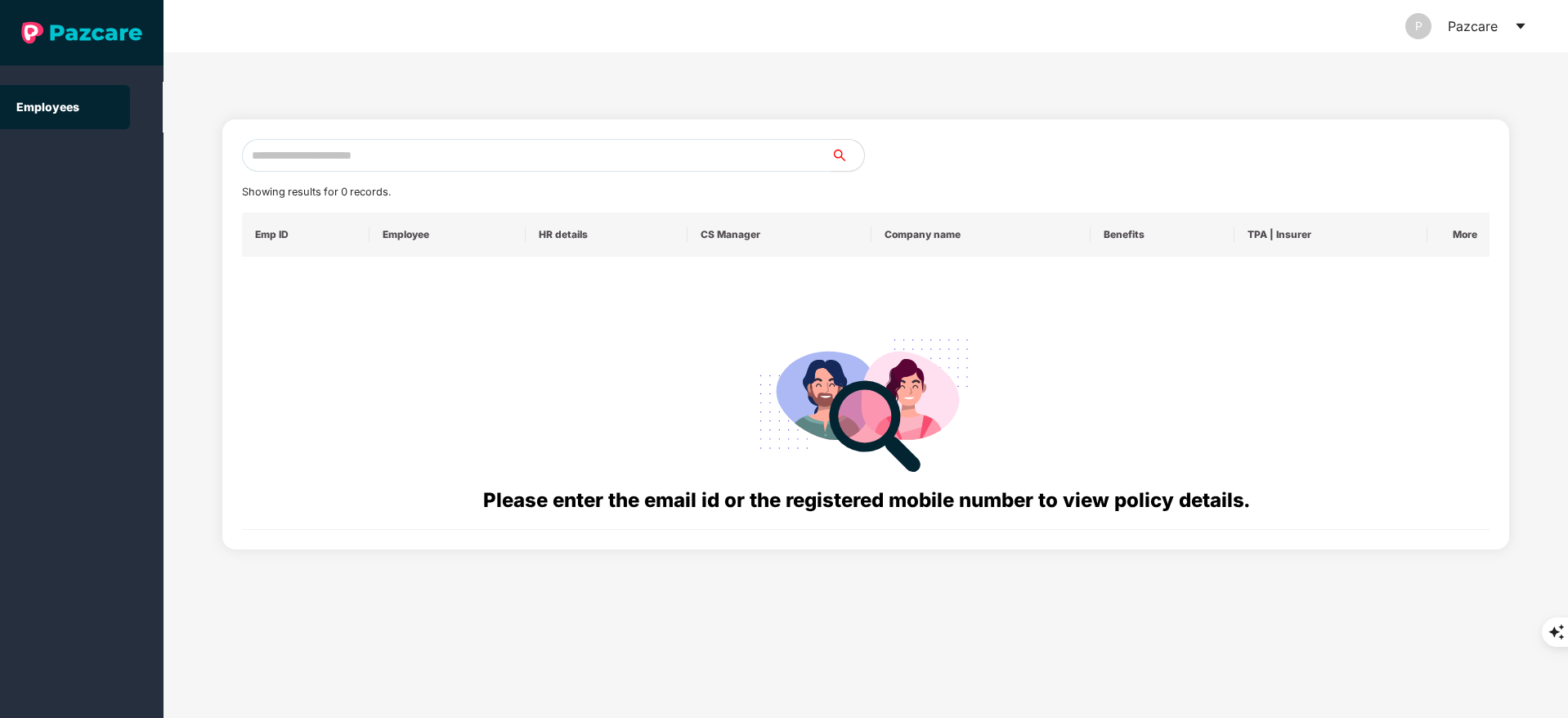
click at [334, 149] on input "text" at bounding box center [537, 155] width 590 height 33
paste input "**********"
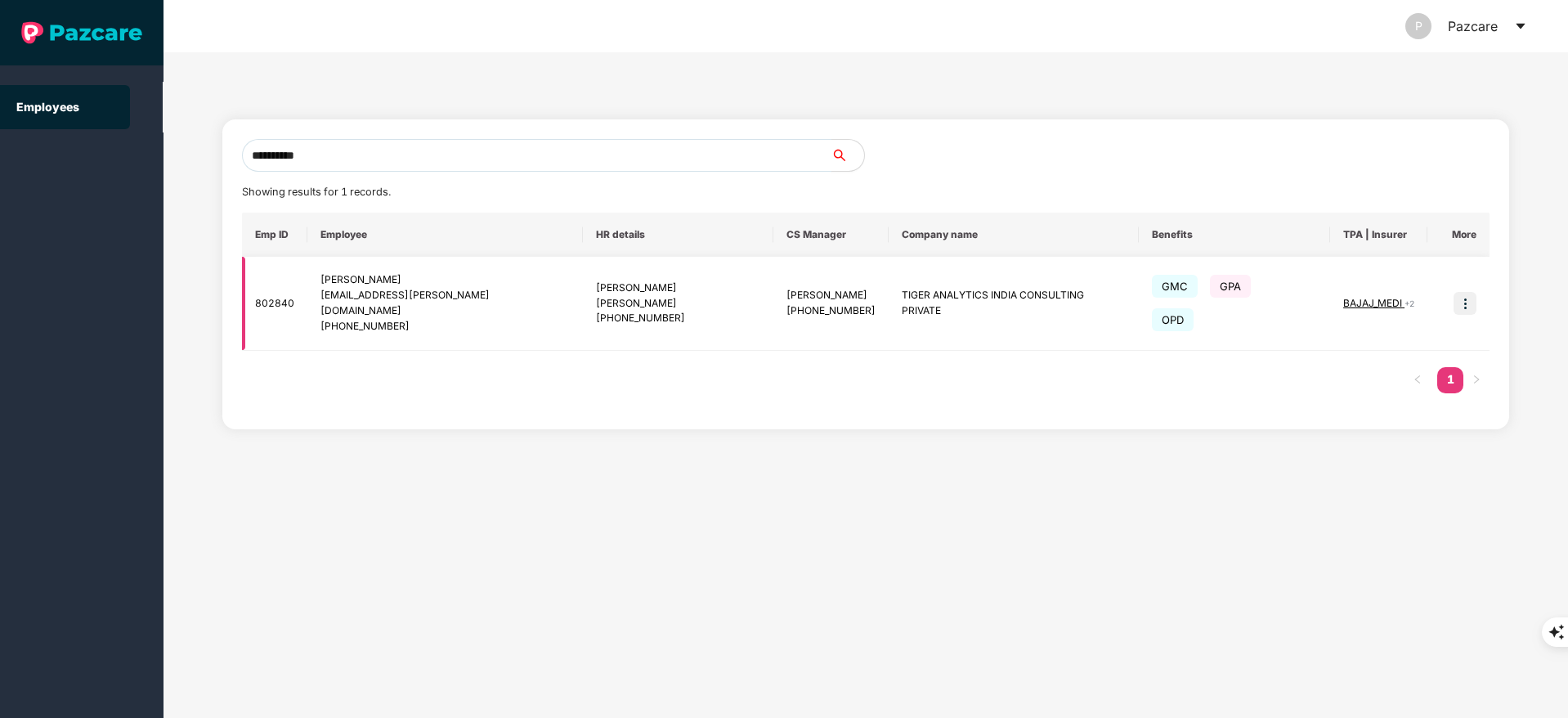
type input "**********"
click at [1465, 292] on img at bounding box center [1465, 304] width 23 height 23
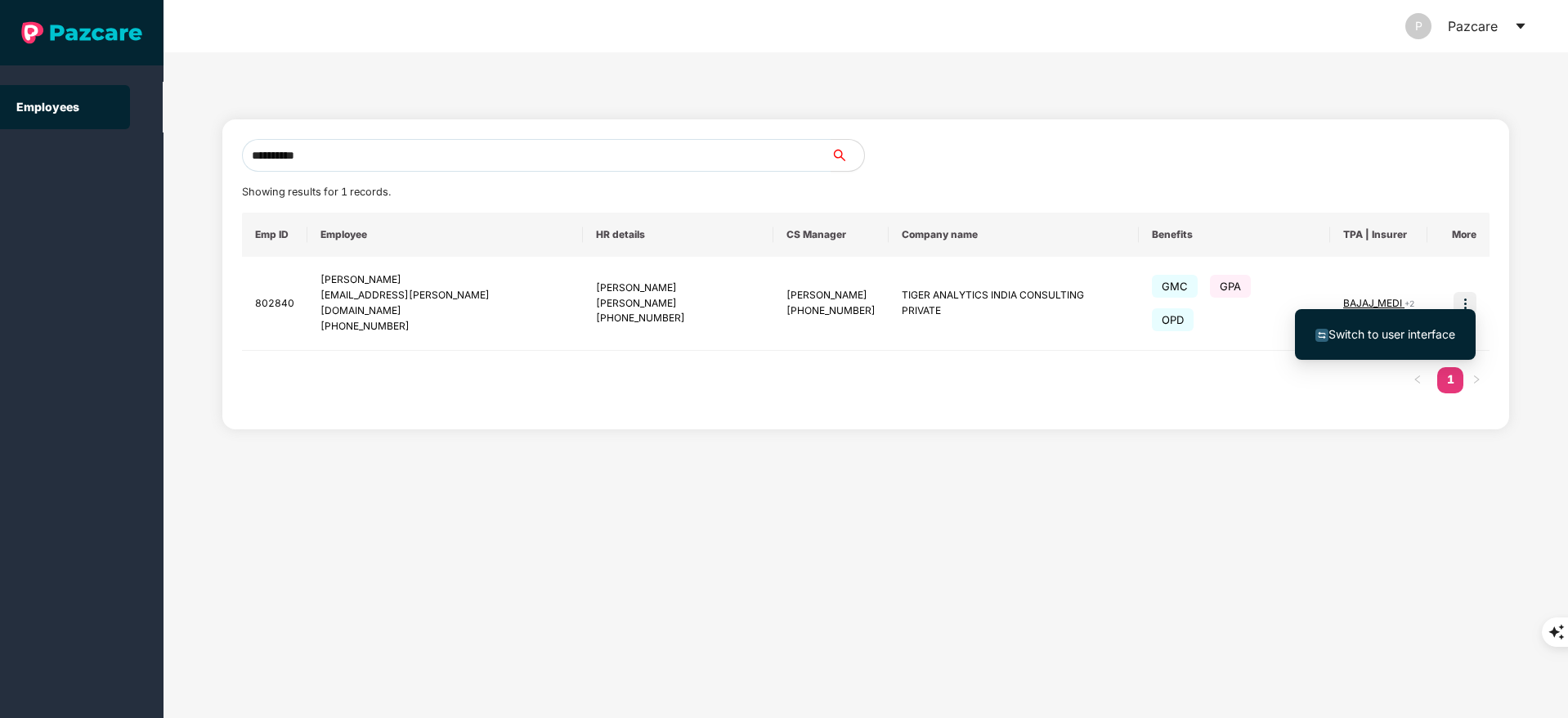
click at [1372, 322] on li "Switch to user interface" at bounding box center [1385, 335] width 180 height 35
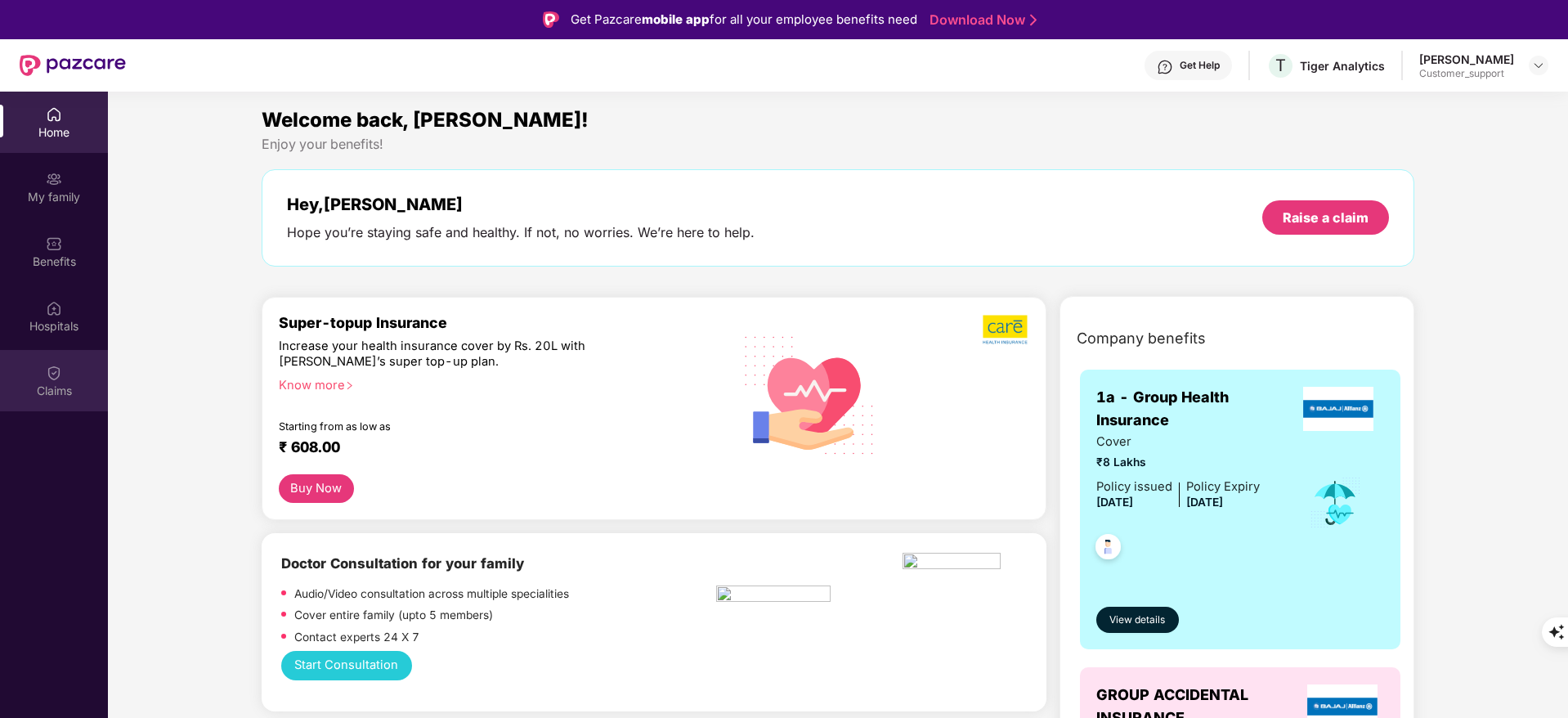
click at [73, 384] on div "Claims" at bounding box center [54, 390] width 108 height 16
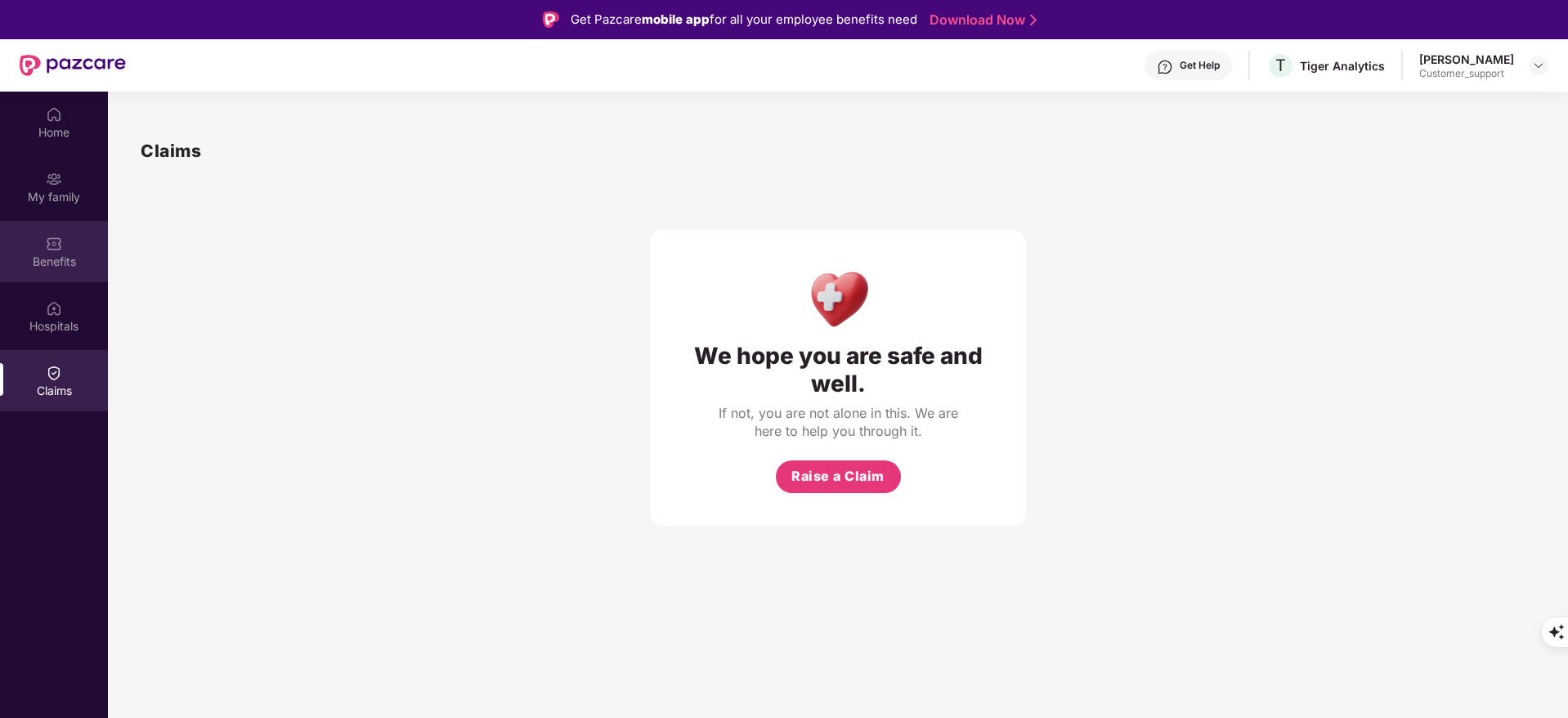
click at [69, 267] on div "Benefits" at bounding box center [54, 261] width 108 height 16
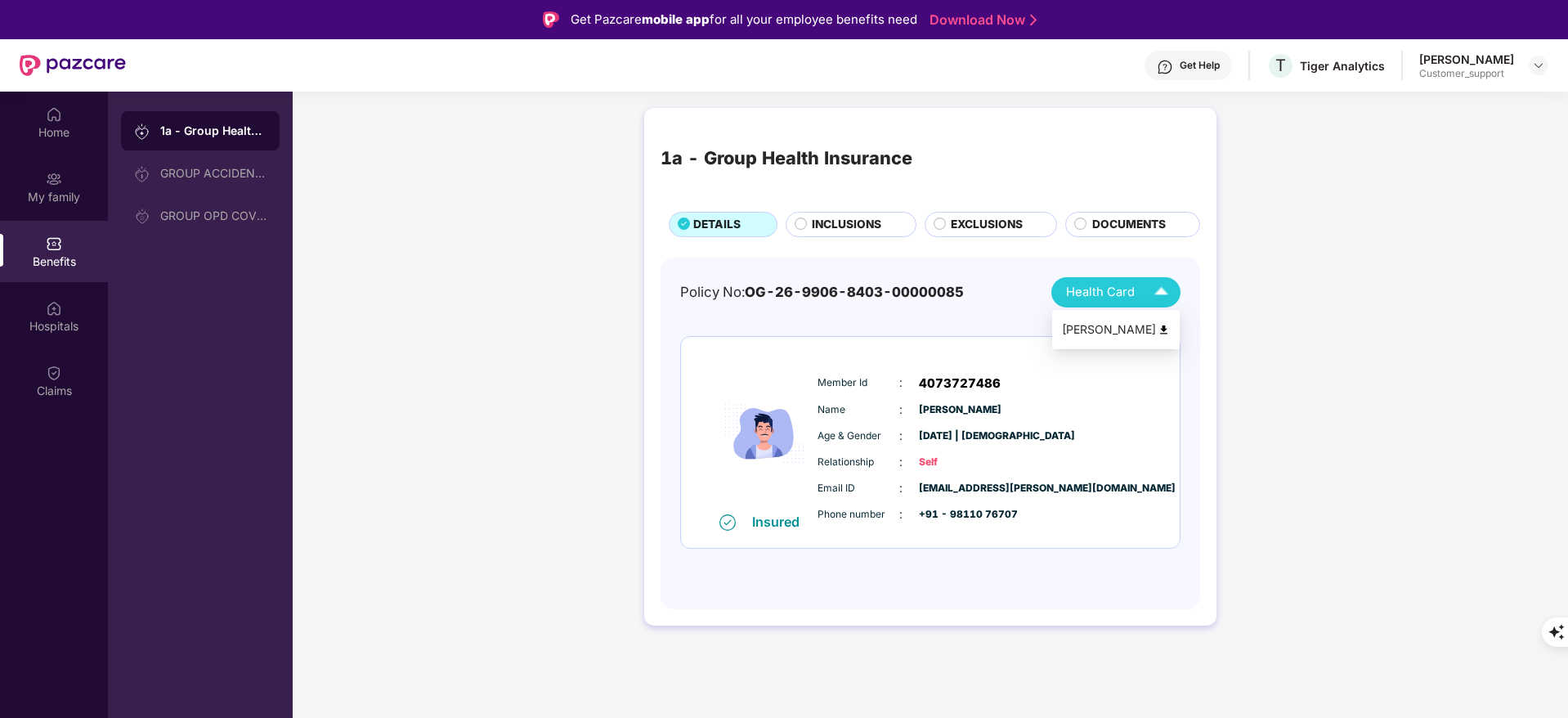
click at [1161, 325] on img at bounding box center [1164, 330] width 12 height 12
drag, startPoint x: 915, startPoint y: 380, endPoint x: 1009, endPoint y: 382, distance: 94.0
click at [1009, 382] on div "Member Id : 4073727486" at bounding box center [980, 383] width 324 height 20
copy span "4073727486"
click at [923, 407] on span "[PERSON_NAME]" at bounding box center [960, 410] width 82 height 16
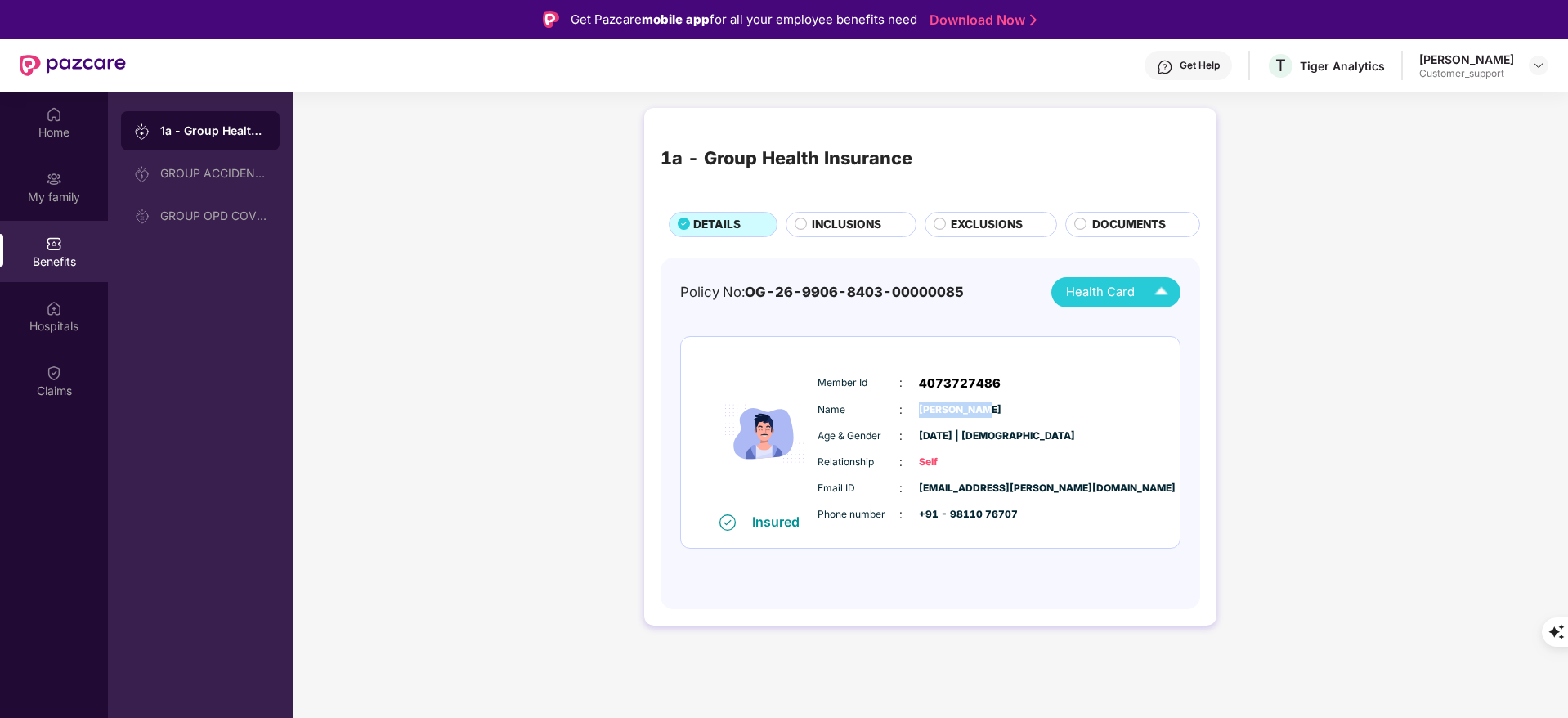
drag, startPoint x: 920, startPoint y: 407, endPoint x: 979, endPoint y: 409, distance: 59.0
click at [979, 409] on span "[PERSON_NAME]" at bounding box center [960, 410] width 82 height 16
copy span "[PERSON_NAME]"
drag, startPoint x: 916, startPoint y: 426, endPoint x: 1036, endPoint y: 436, distance: 120.4
click at [1036, 436] on div "Age & Gender : [DATE] | [DEMOGRAPHIC_DATA]" at bounding box center [980, 435] width 324 height 18
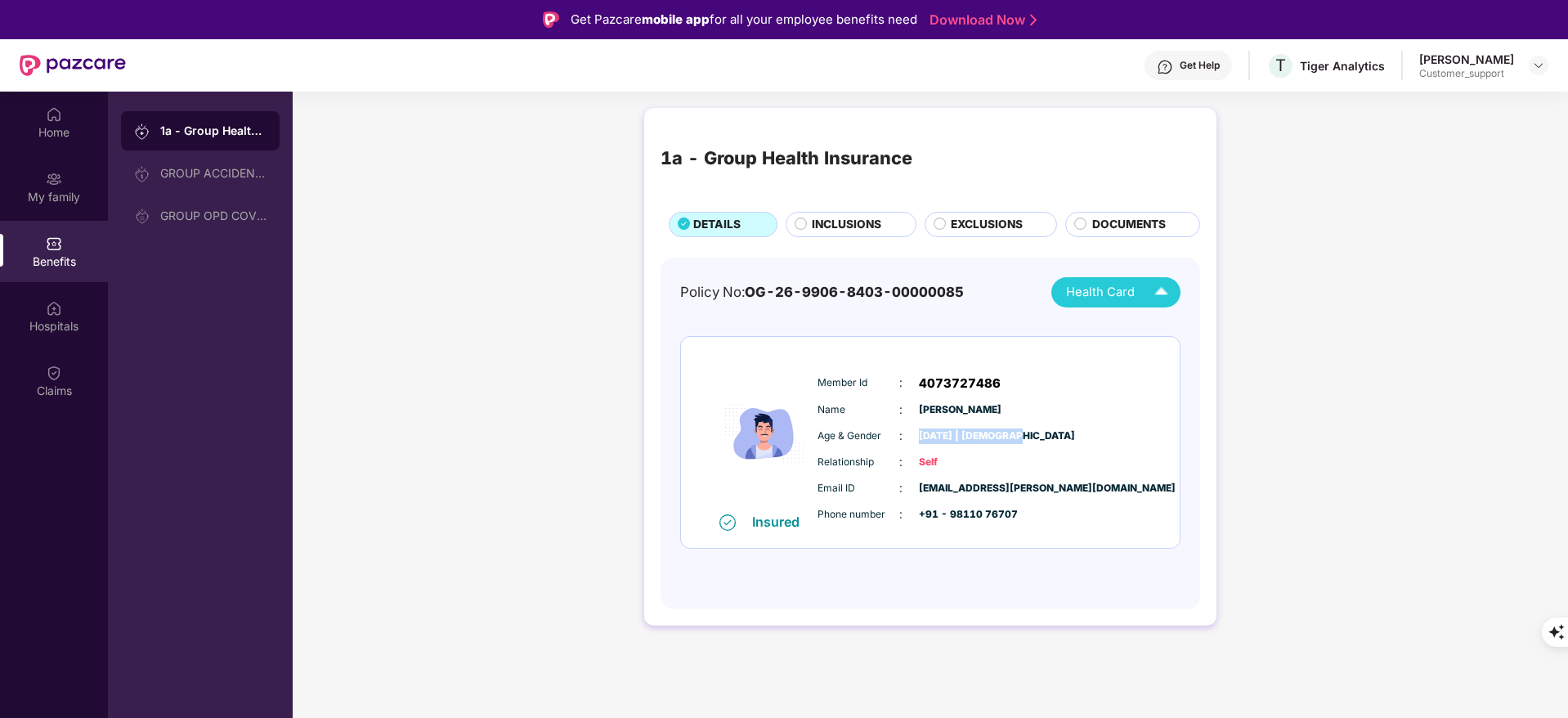
copy span "[DATE] | [DEMOGRAPHIC_DATA]"
drag, startPoint x: 916, startPoint y: 486, endPoint x: 1078, endPoint y: 492, distance: 162.1
click at [1078, 492] on div "Email ID : [PERSON_NAME][EMAIL_ADDRESS][PERSON_NAME][DOMAIN_NAME]" at bounding box center [980, 487] width 324 height 18
copy span "[EMAIL_ADDRESS][PERSON_NAME][DOMAIN_NAME]"
drag, startPoint x: 944, startPoint y: 512, endPoint x: 1029, endPoint y: 522, distance: 85.6
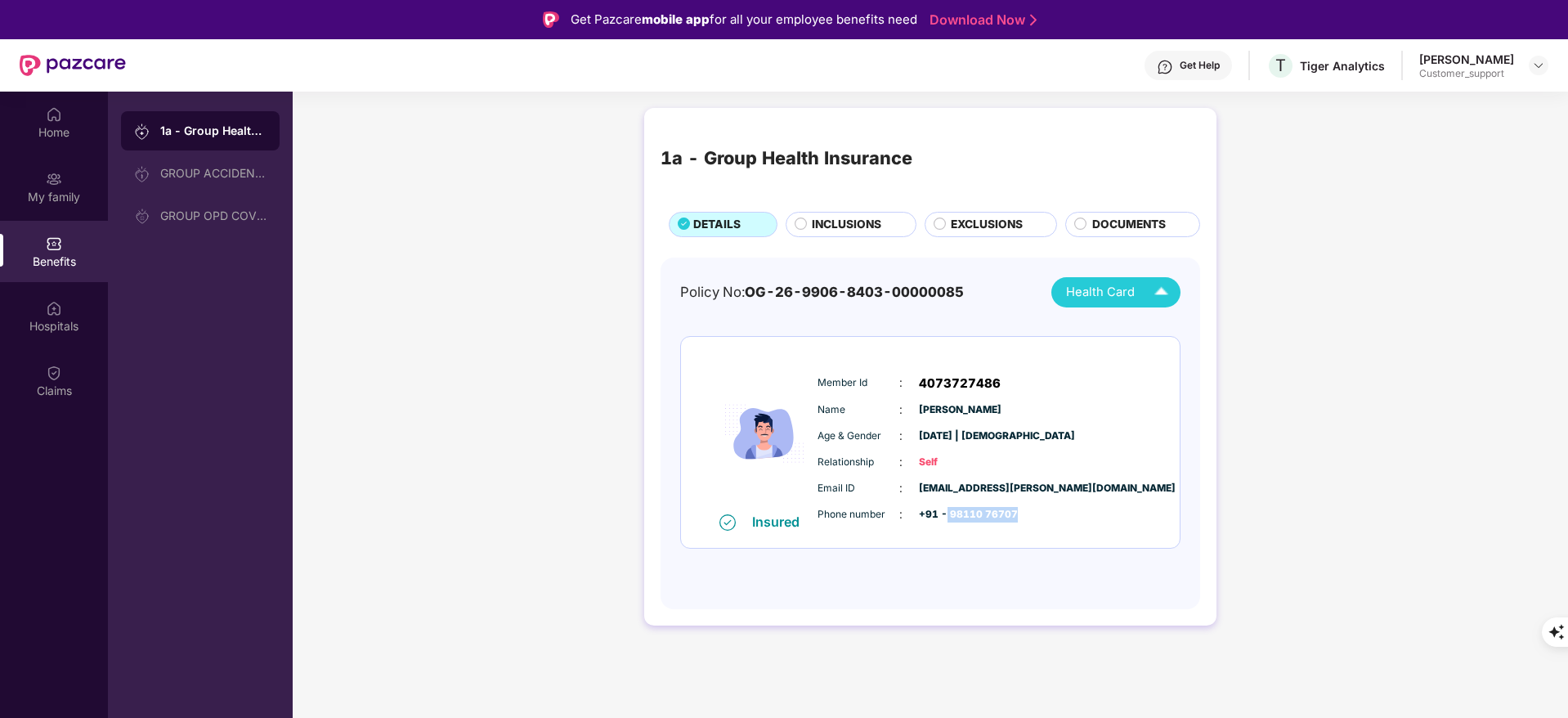
click at [1029, 522] on div "Phone number : +91 - 98110 76707" at bounding box center [980, 514] width 324 height 18
copy span "98110 76707"
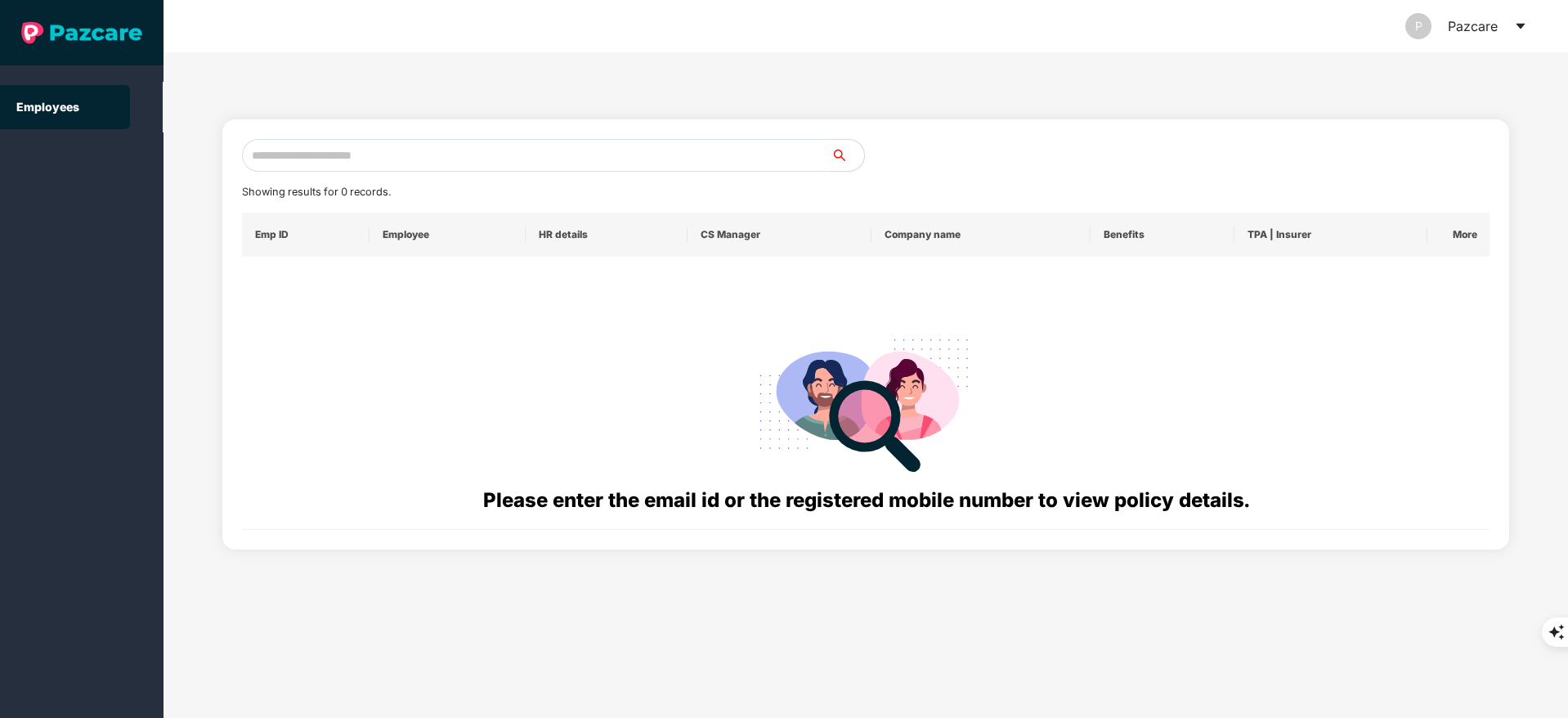
click at [408, 156] on input "text" at bounding box center [537, 155] width 590 height 33
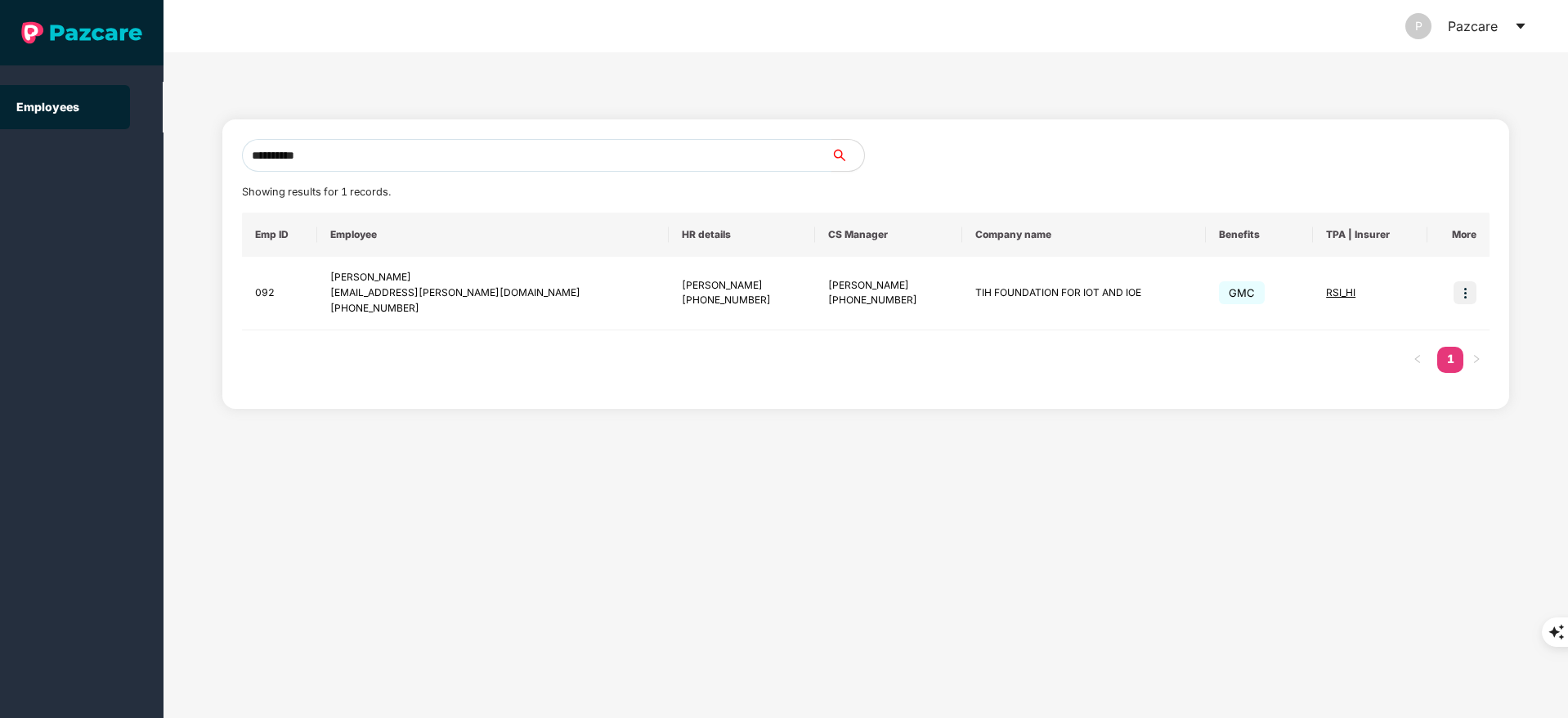
type input "**********"
